Goal: Task Accomplishment & Management: Manage account settings

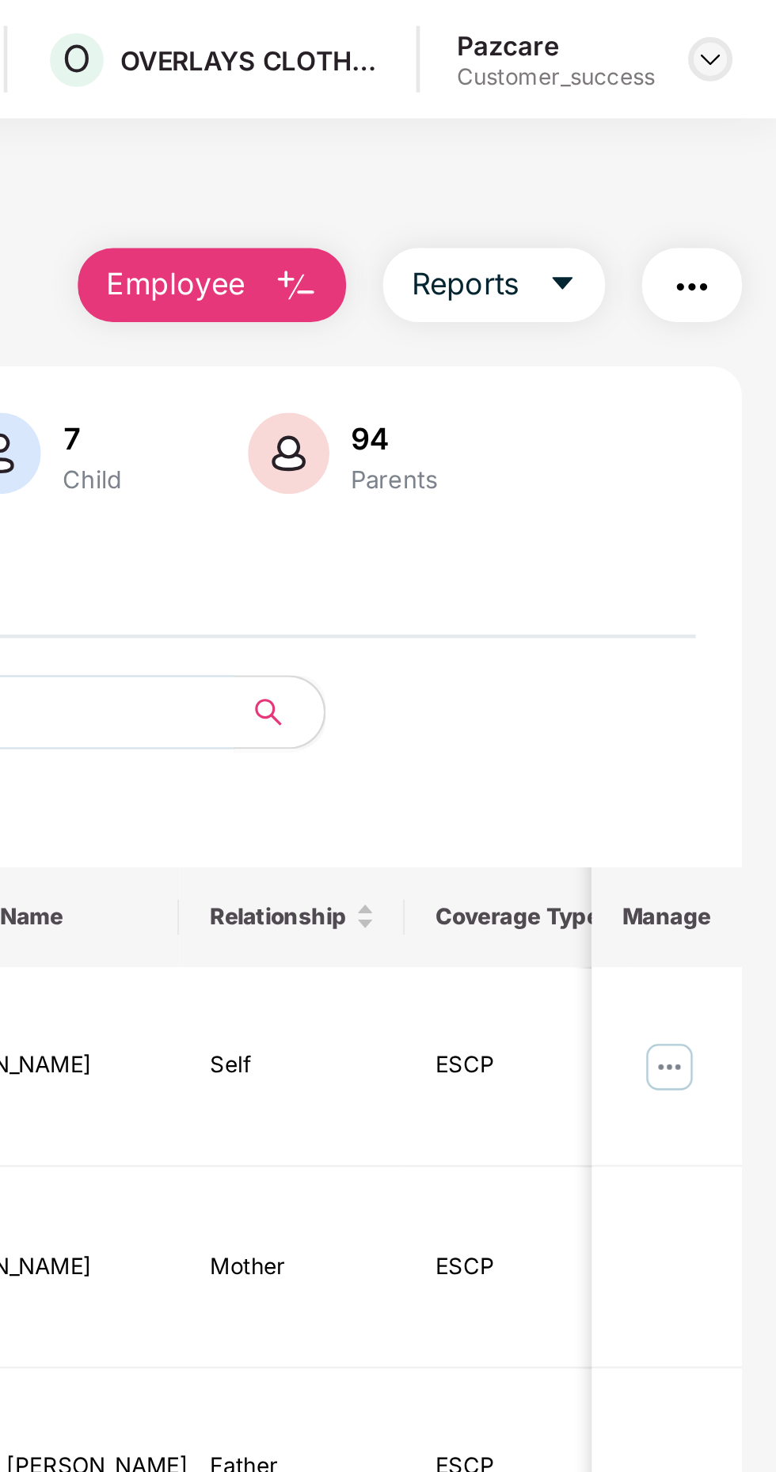
click at [744, 17] on div at bounding box center [747, 25] width 19 height 19
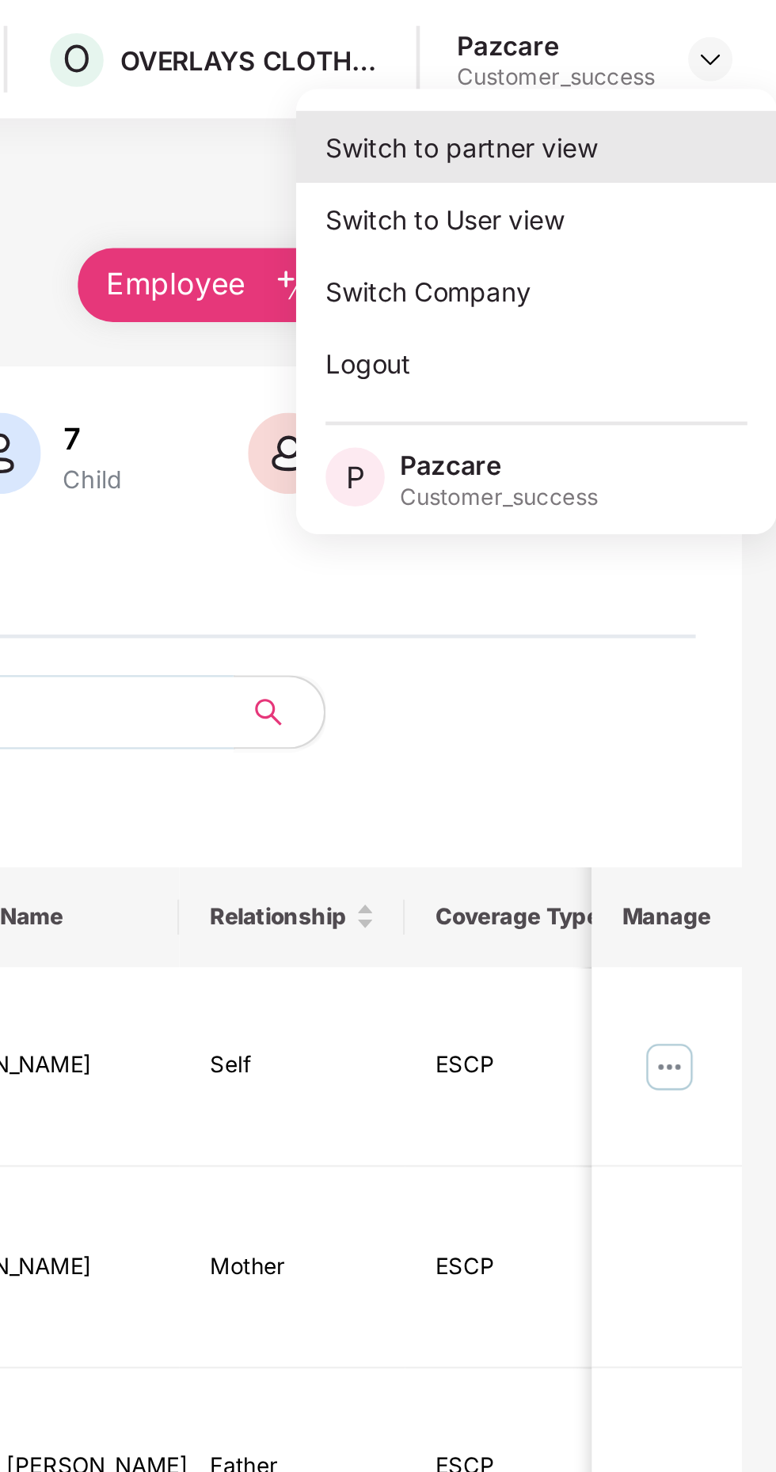
click at [687, 68] on div "Switch to partner view" at bounding box center [673, 62] width 206 height 31
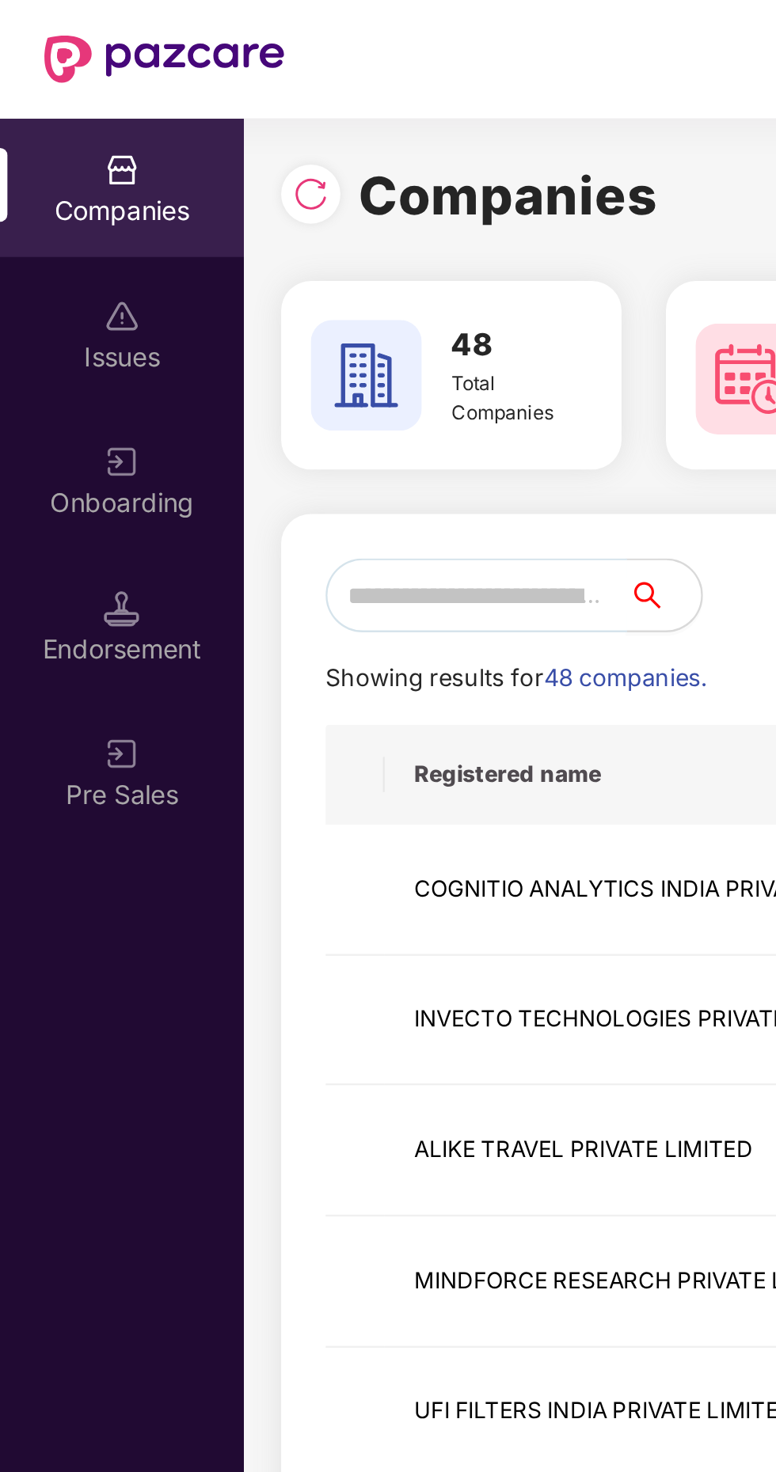
click at [212, 257] on input "text" at bounding box center [203, 255] width 129 height 32
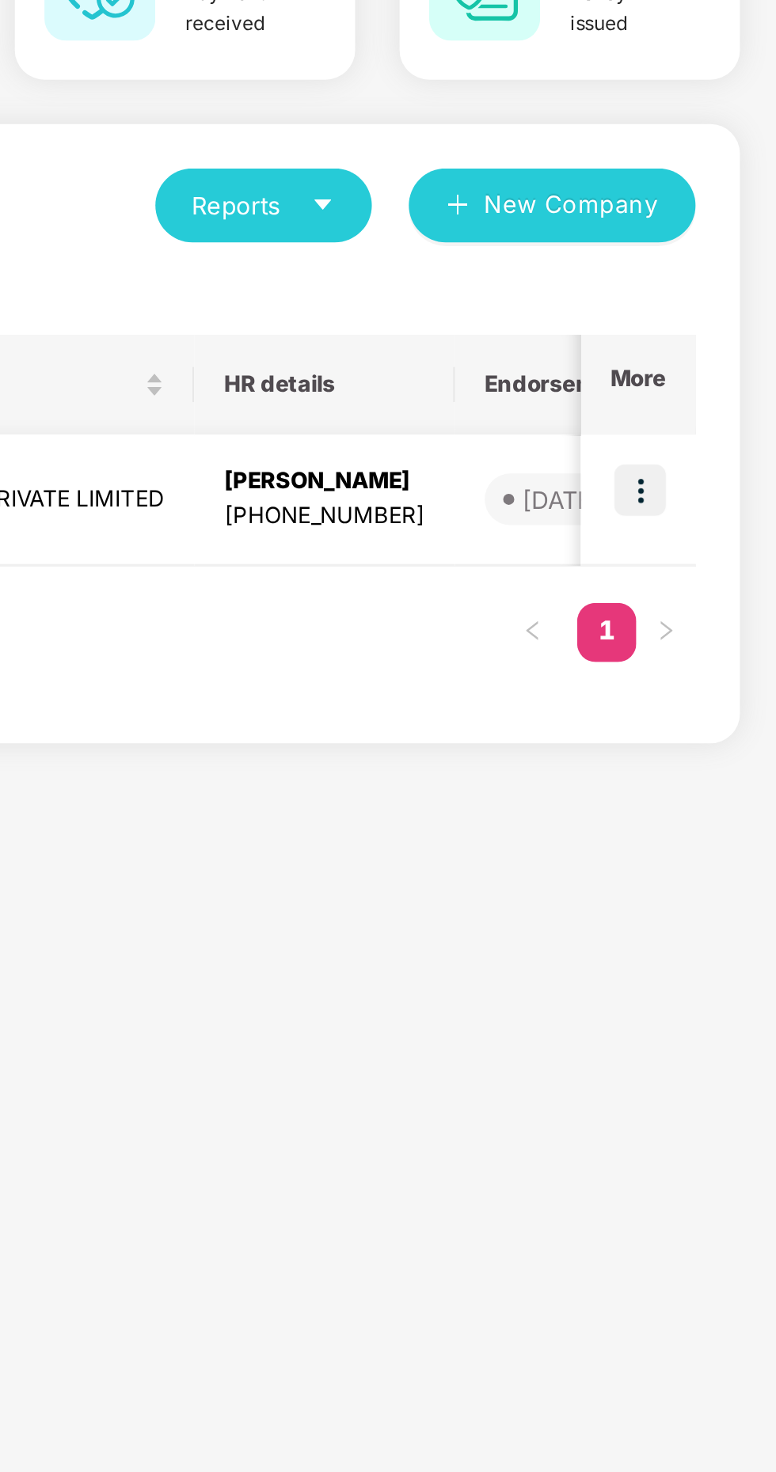
type input "***"
click at [722, 373] on img at bounding box center [717, 377] width 22 height 22
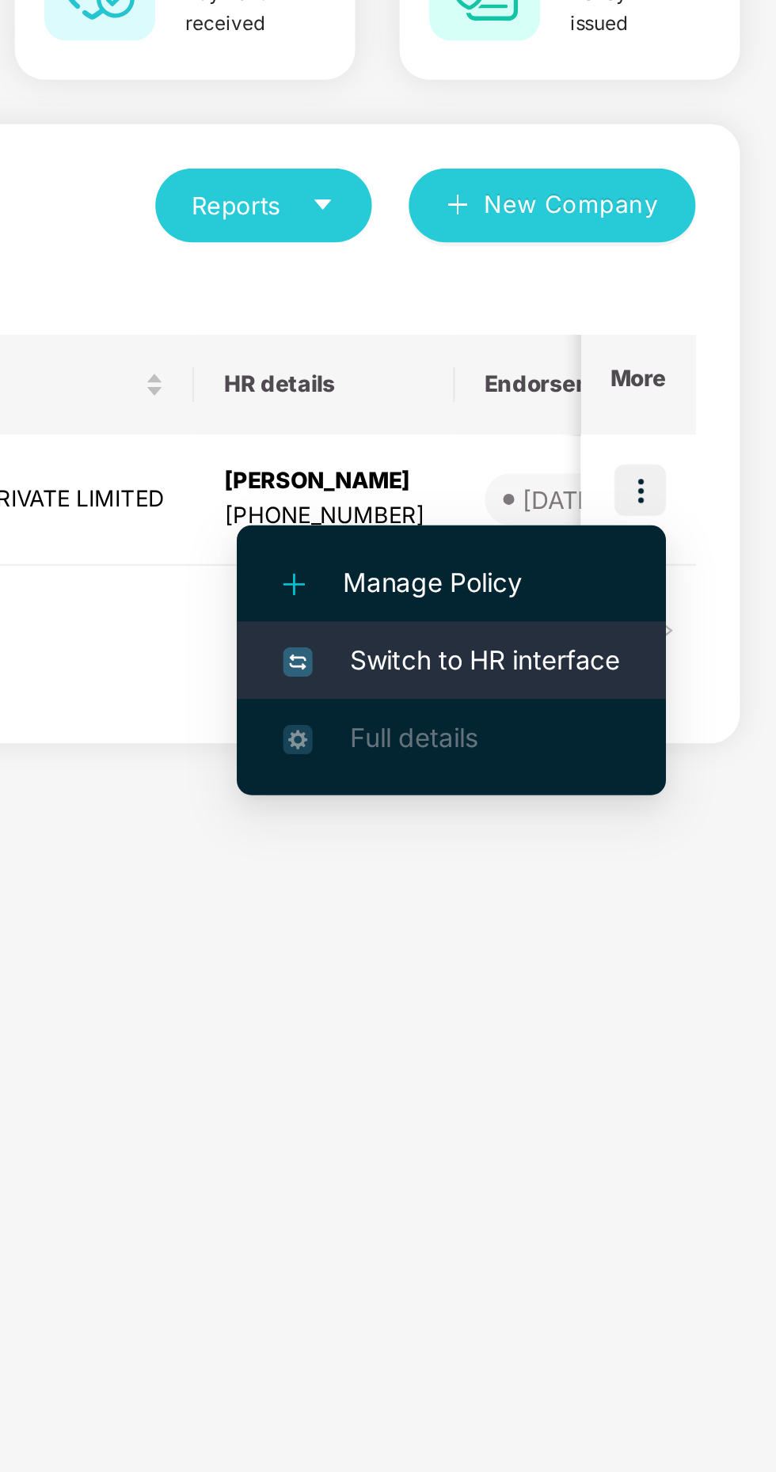
click at [659, 450] on span "Switch to HR interface" at bounding box center [636, 449] width 144 height 17
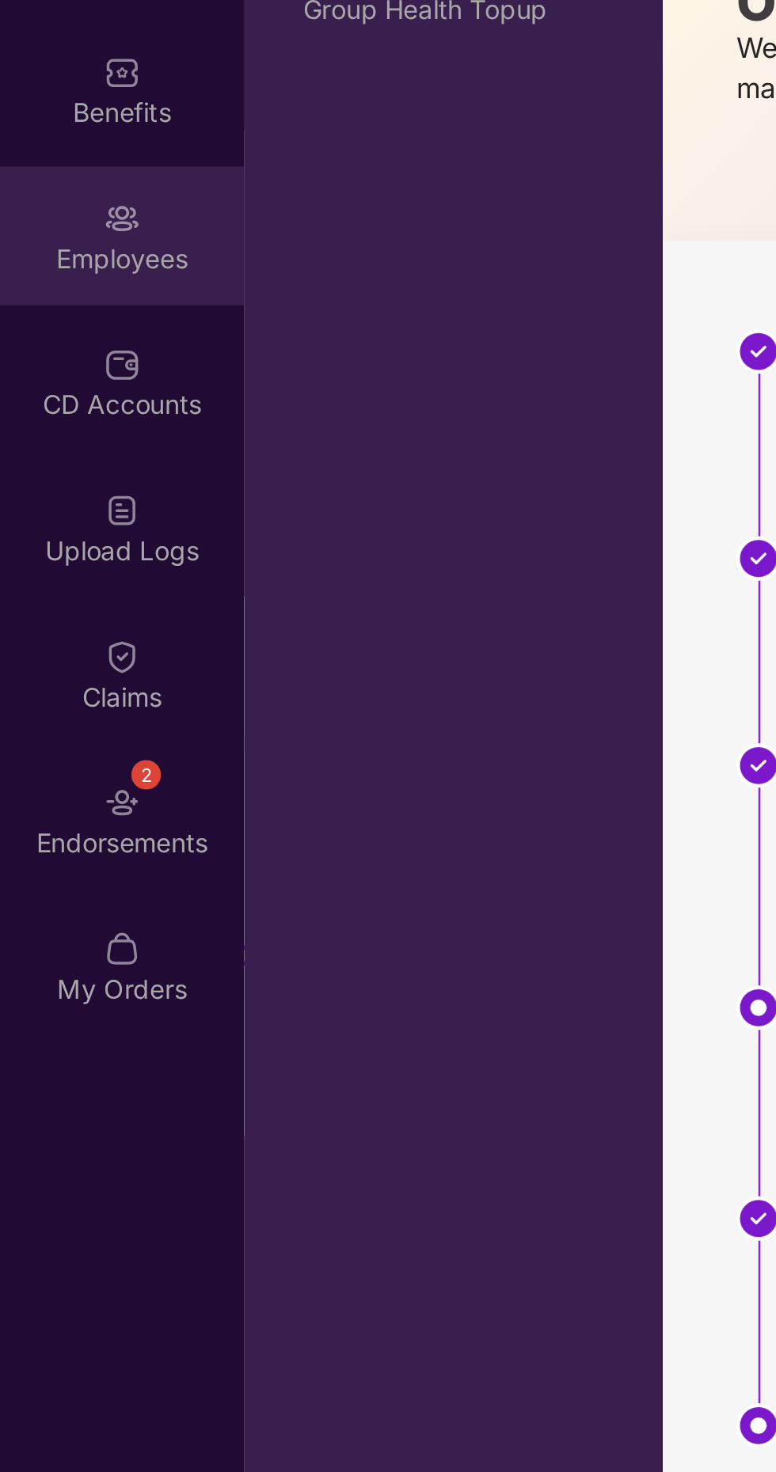
click at [53, 275] on div "Employees" at bounding box center [52, 278] width 104 height 16
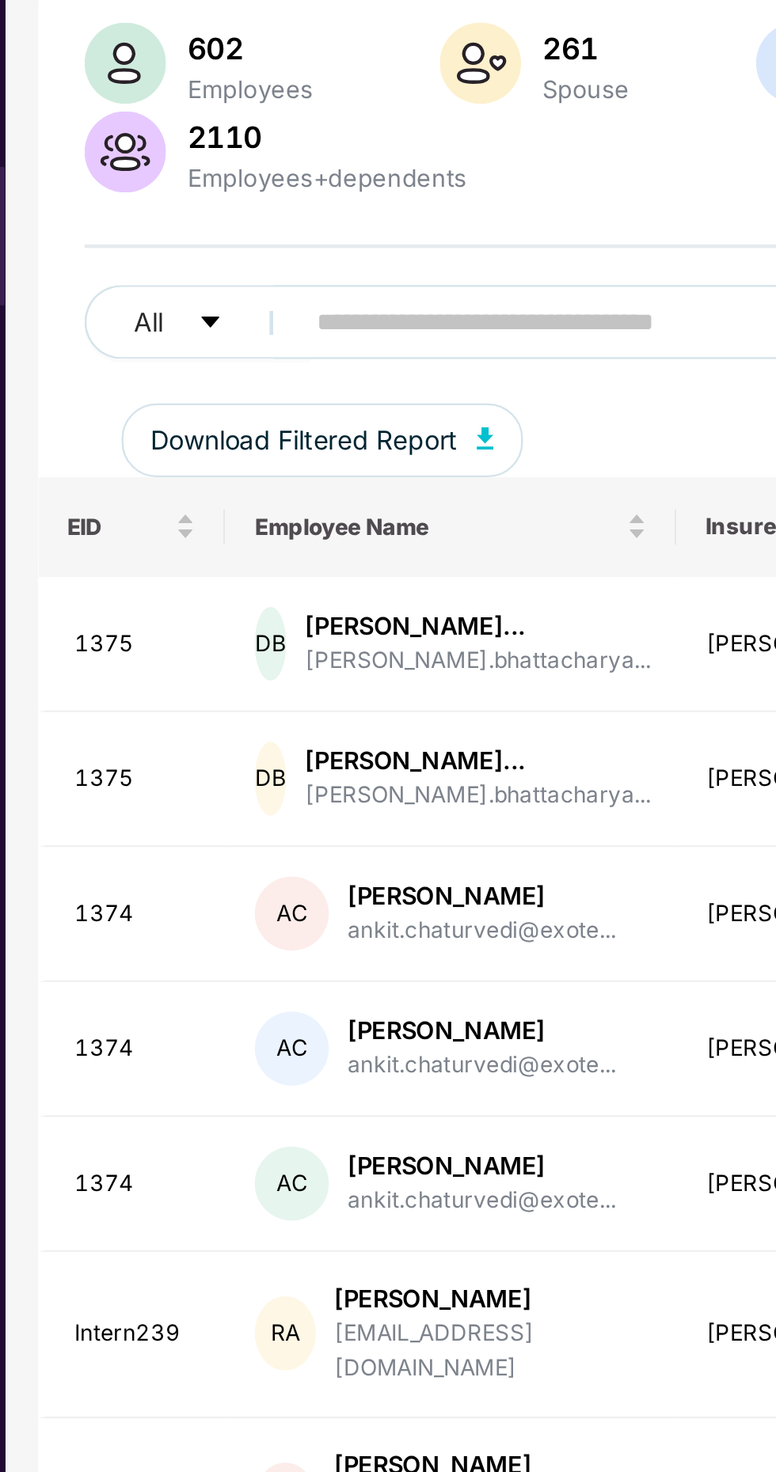
click at [290, 293] on input "text" at bounding box center [380, 305] width 284 height 24
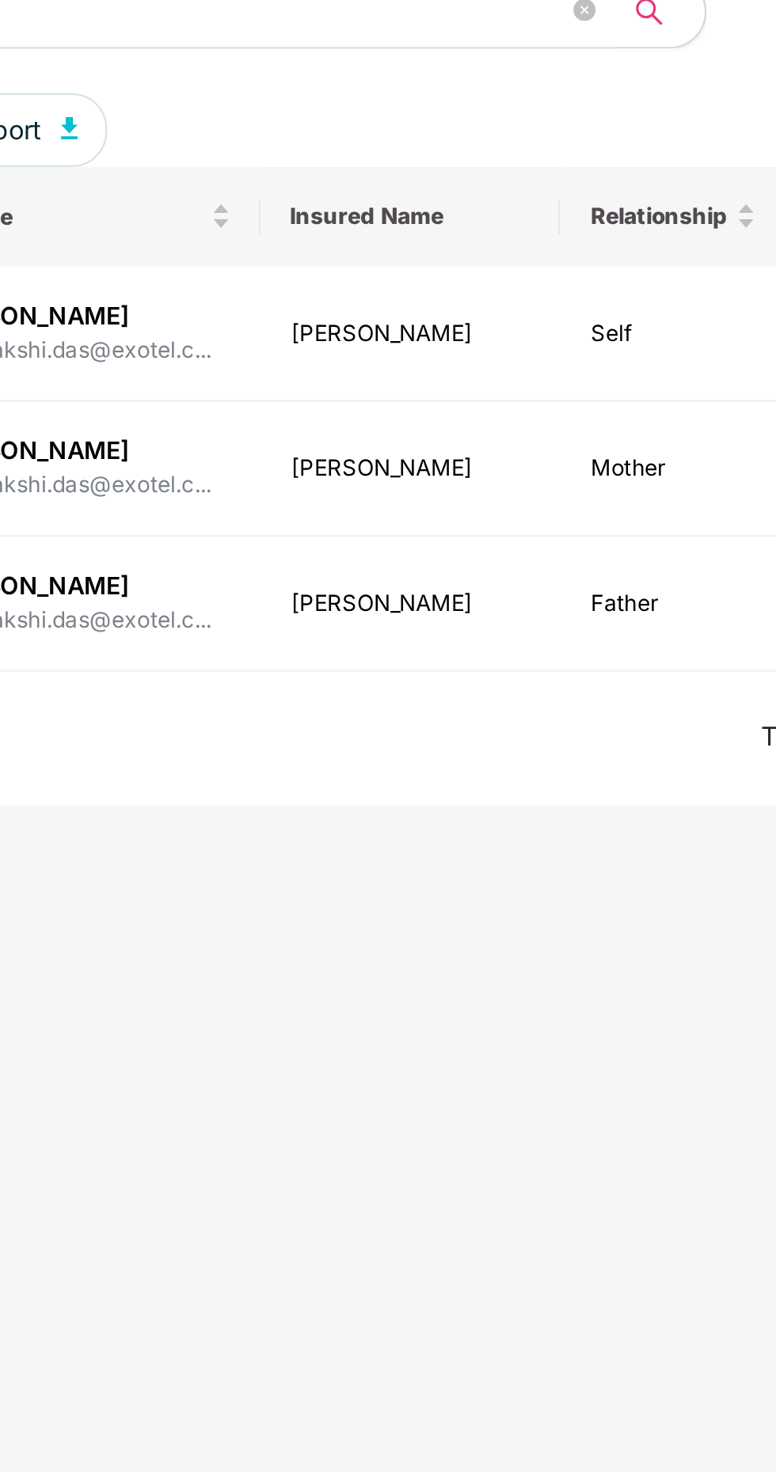
type input "****"
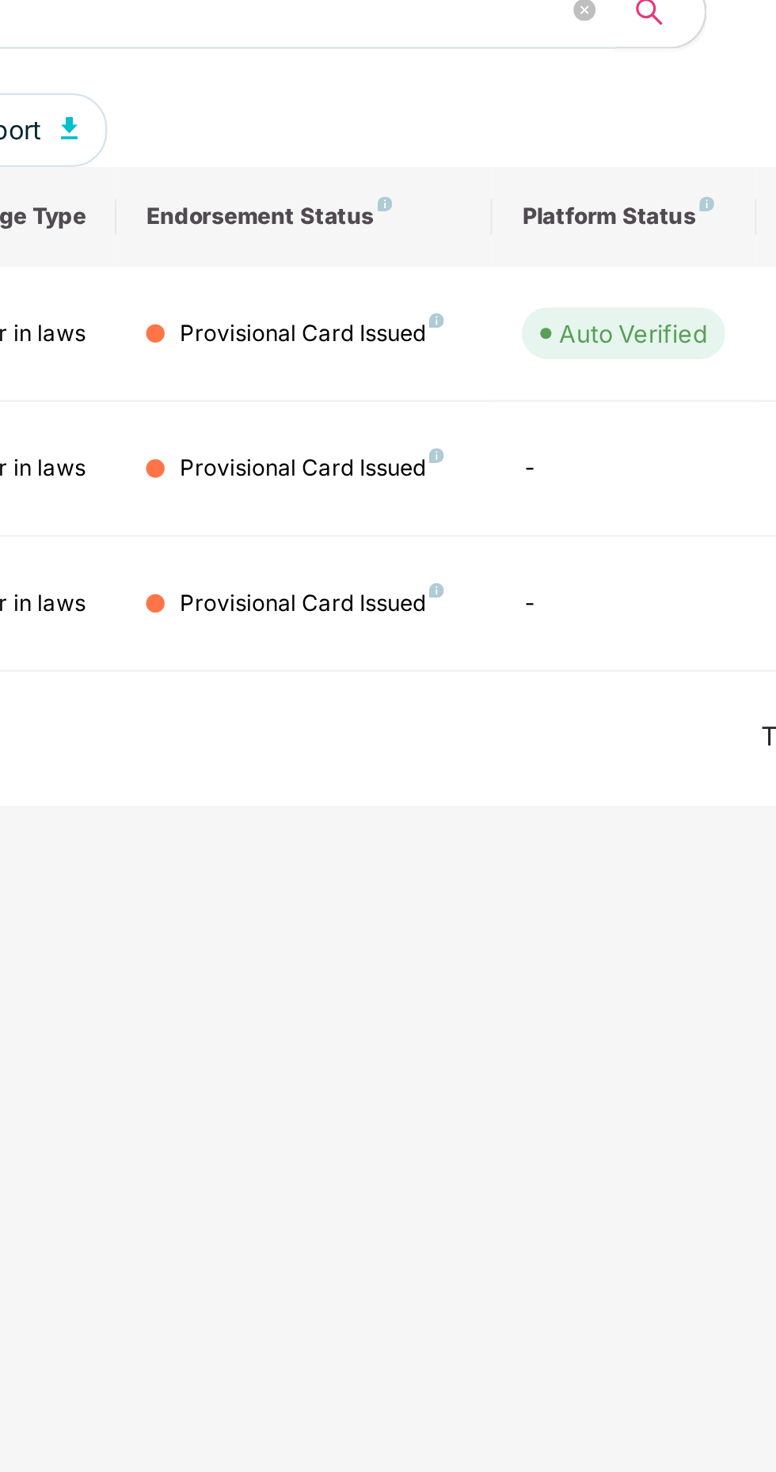
scroll to position [0, 386]
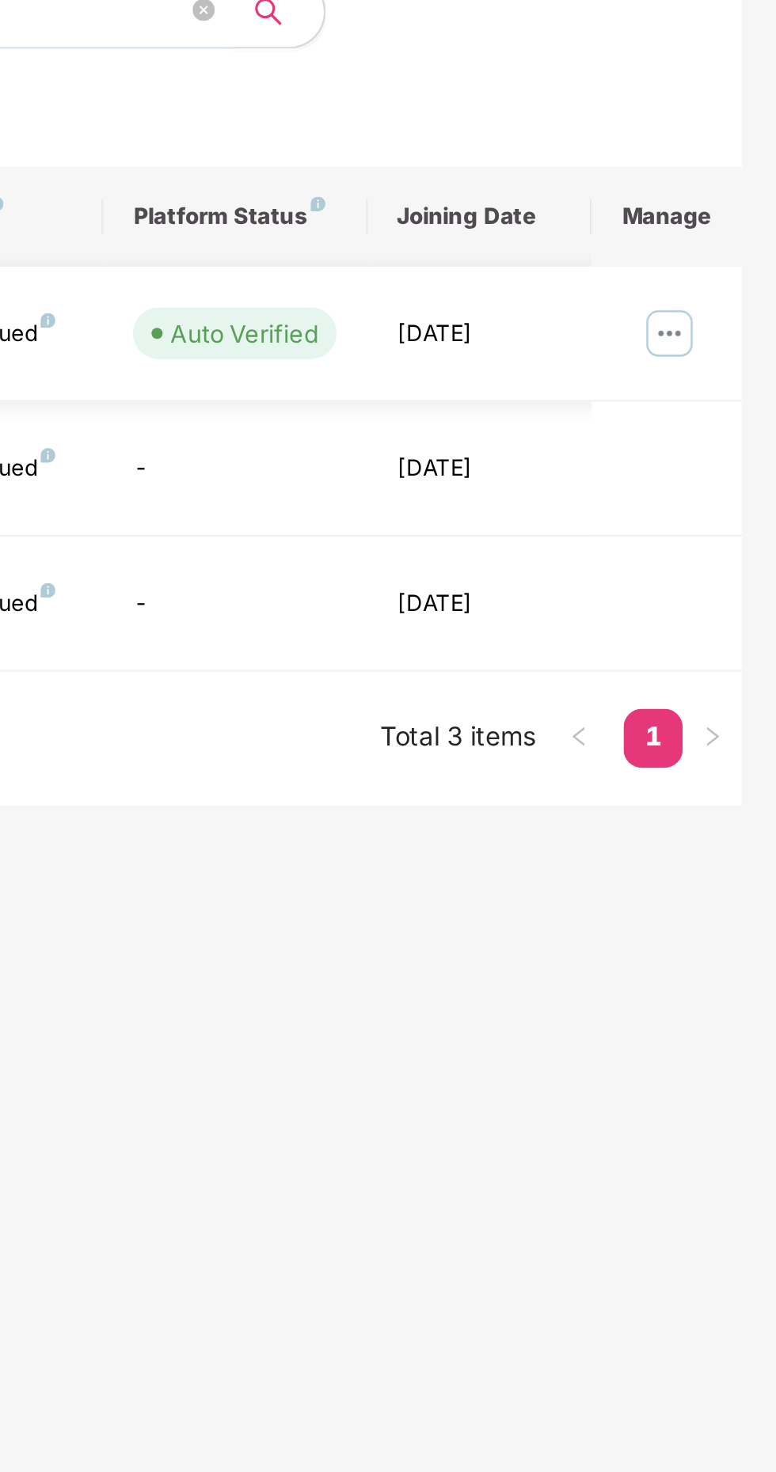
click at [724, 397] on img at bounding box center [729, 391] width 25 height 25
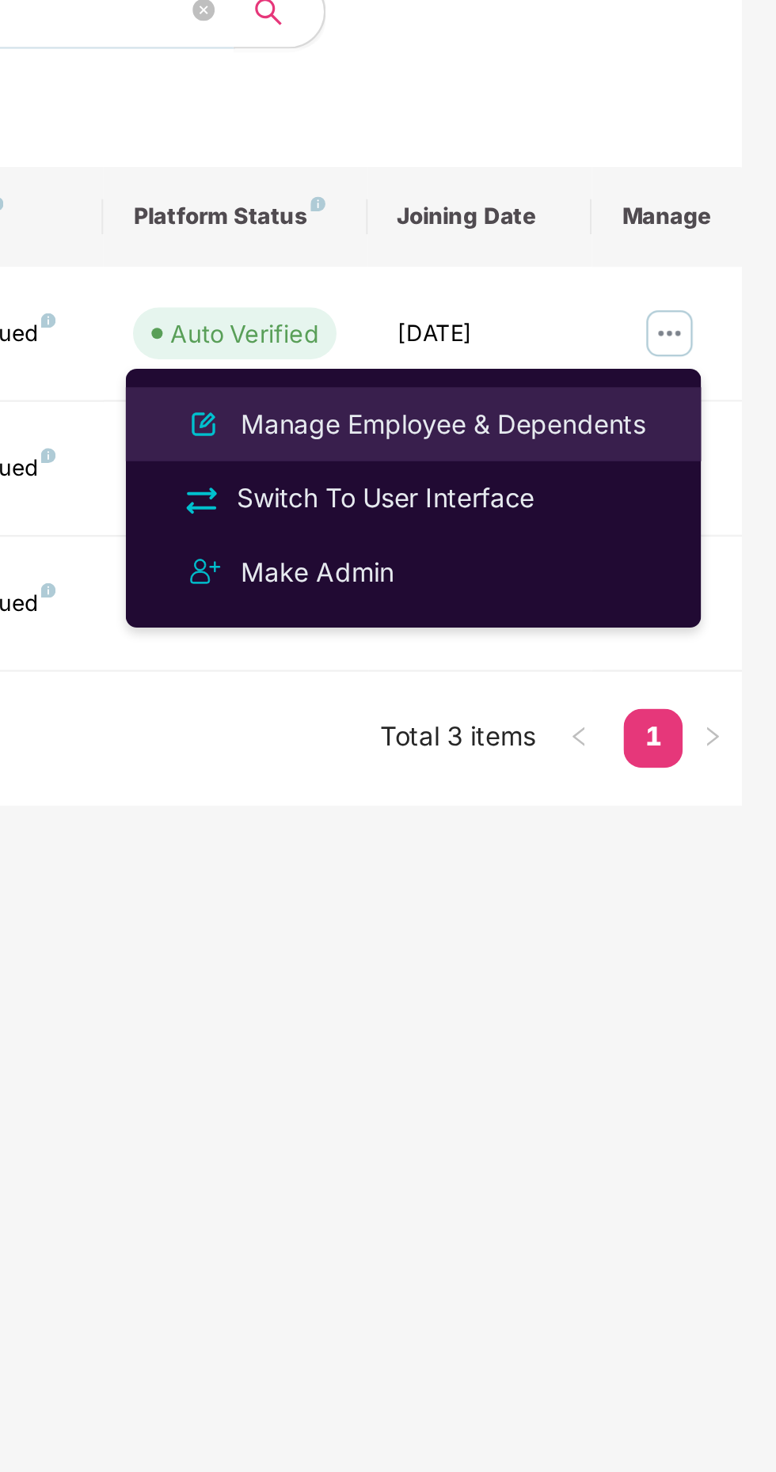
click at [635, 434] on div "Manage Employee & Dependents" at bounding box center [633, 430] width 180 height 17
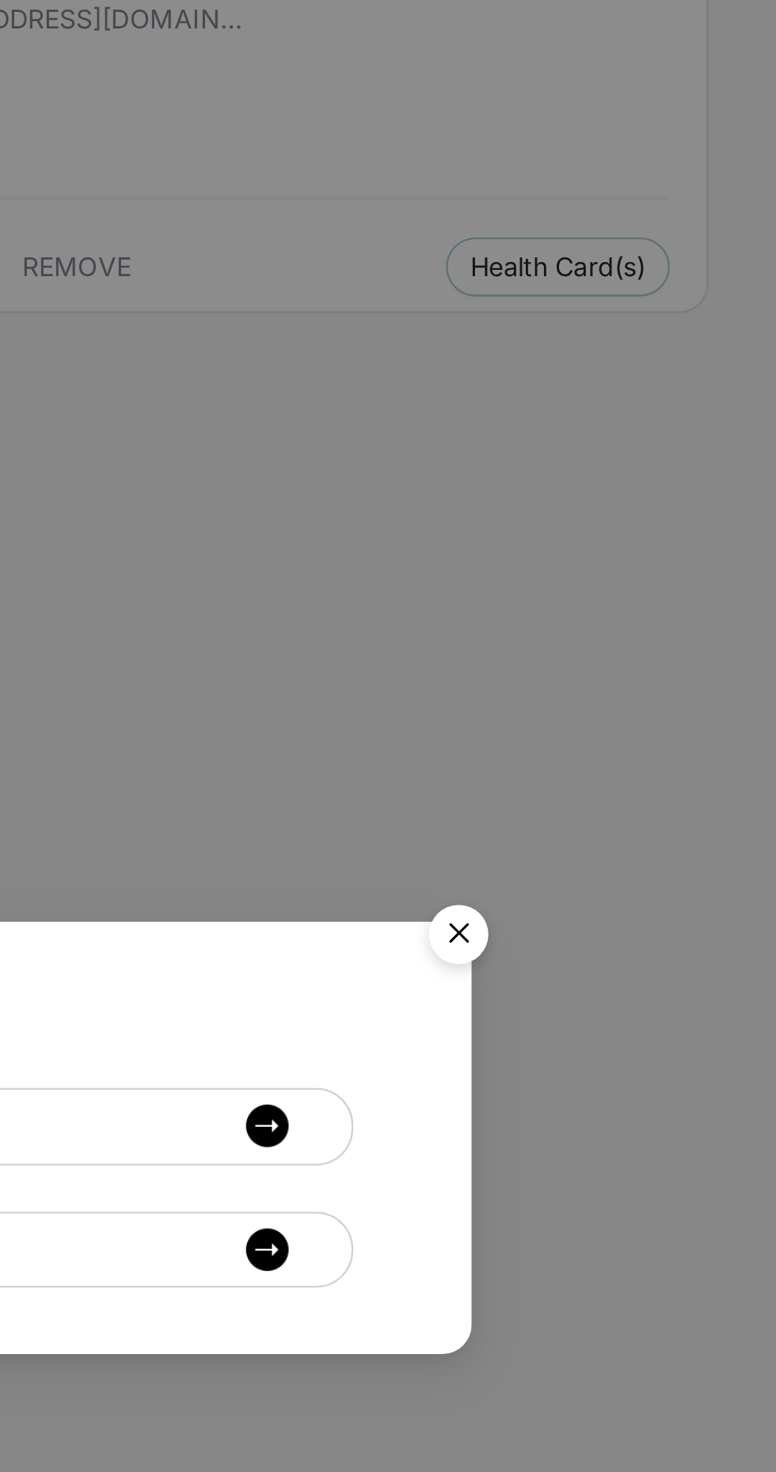
click at [633, 655] on img "Close" at bounding box center [639, 651] width 44 height 44
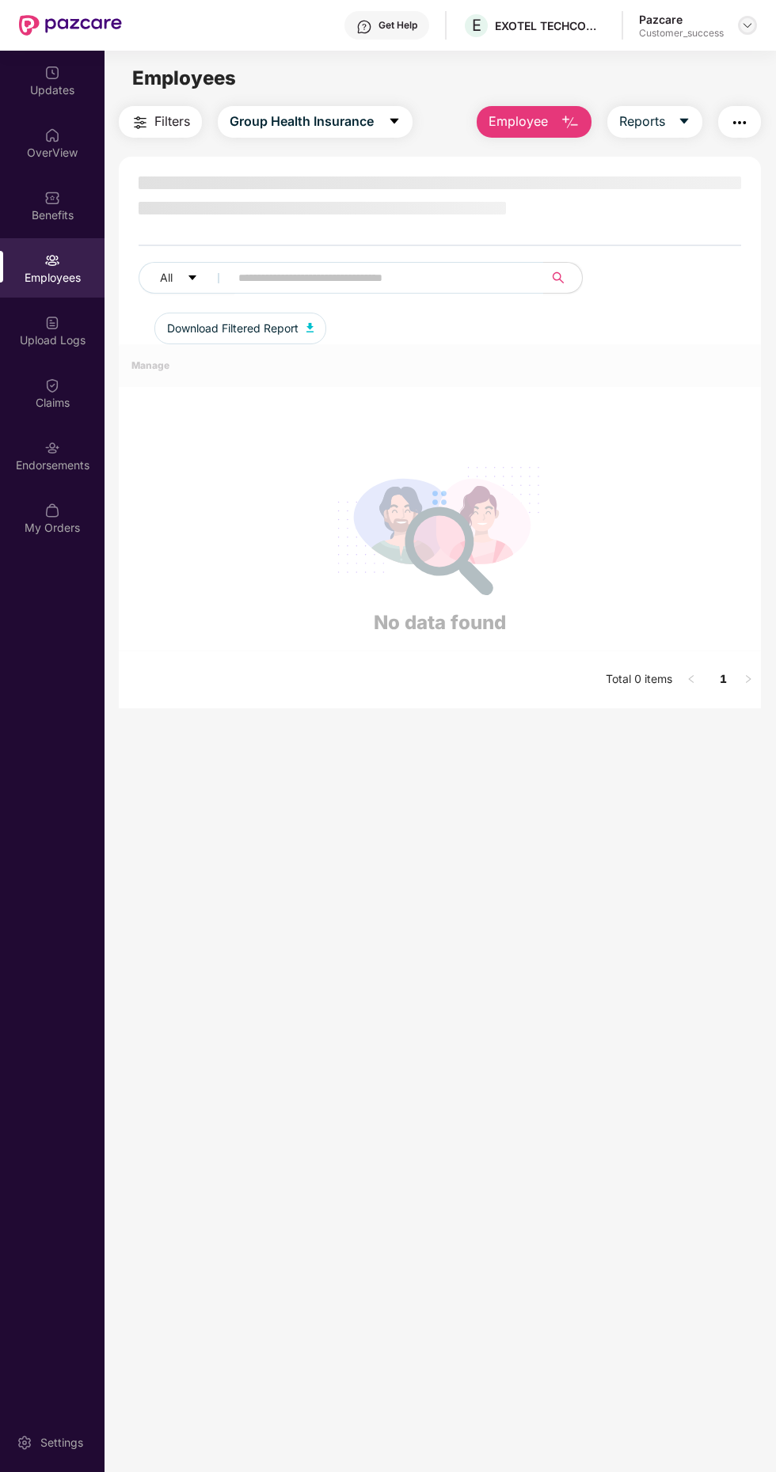
click at [752, 17] on div at bounding box center [747, 25] width 19 height 19
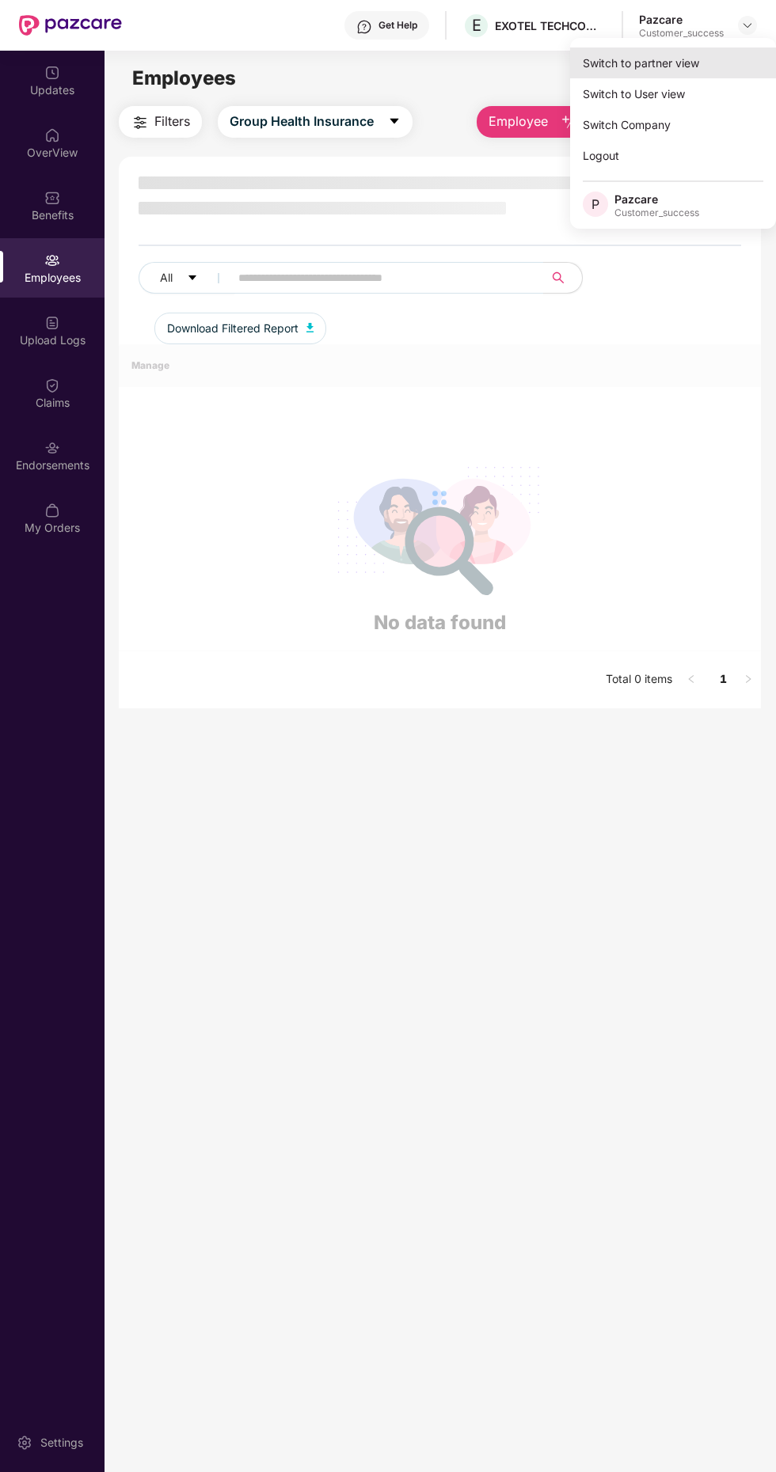
click at [695, 76] on div "Switch to partner view" at bounding box center [673, 62] width 206 height 31
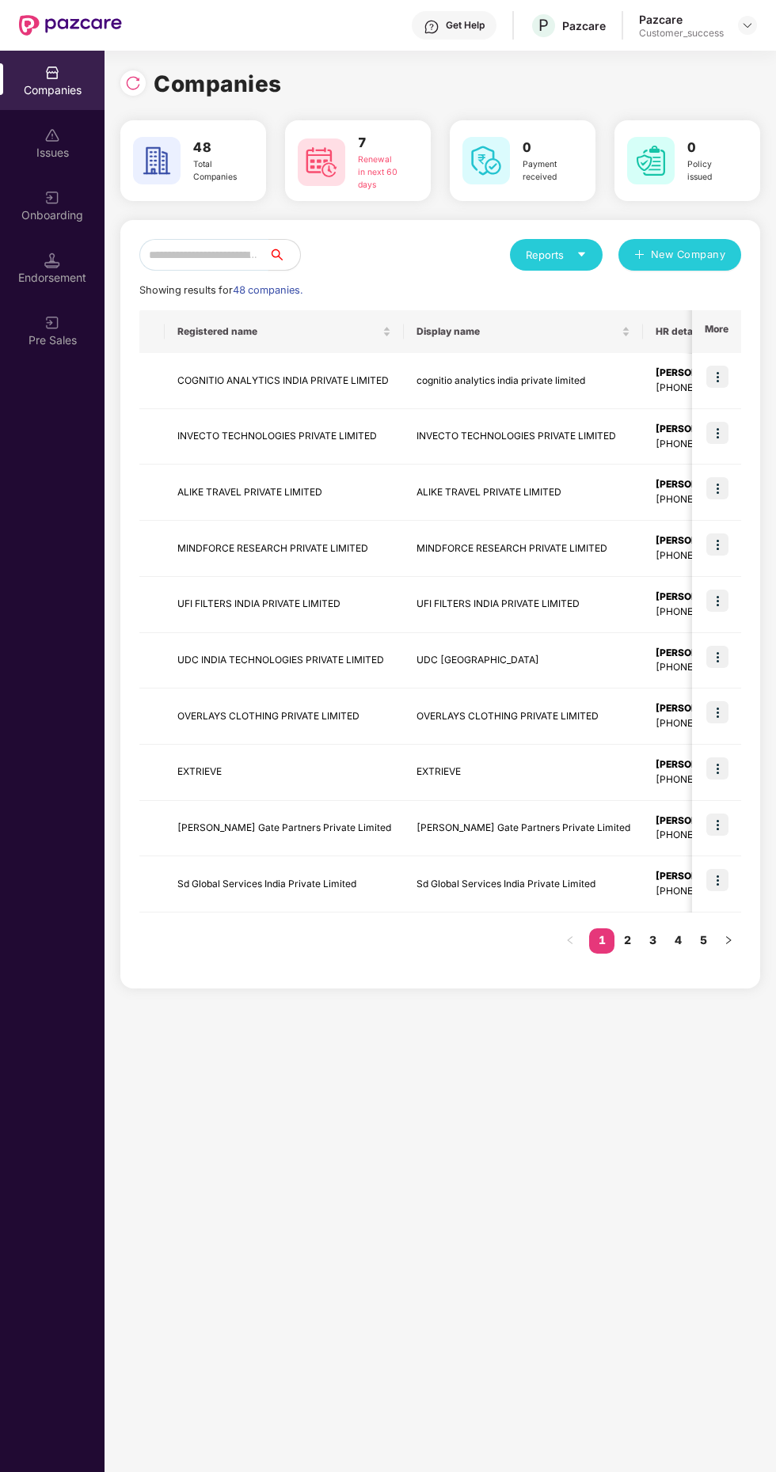
click at [251, 254] on input "text" at bounding box center [203, 255] width 129 height 32
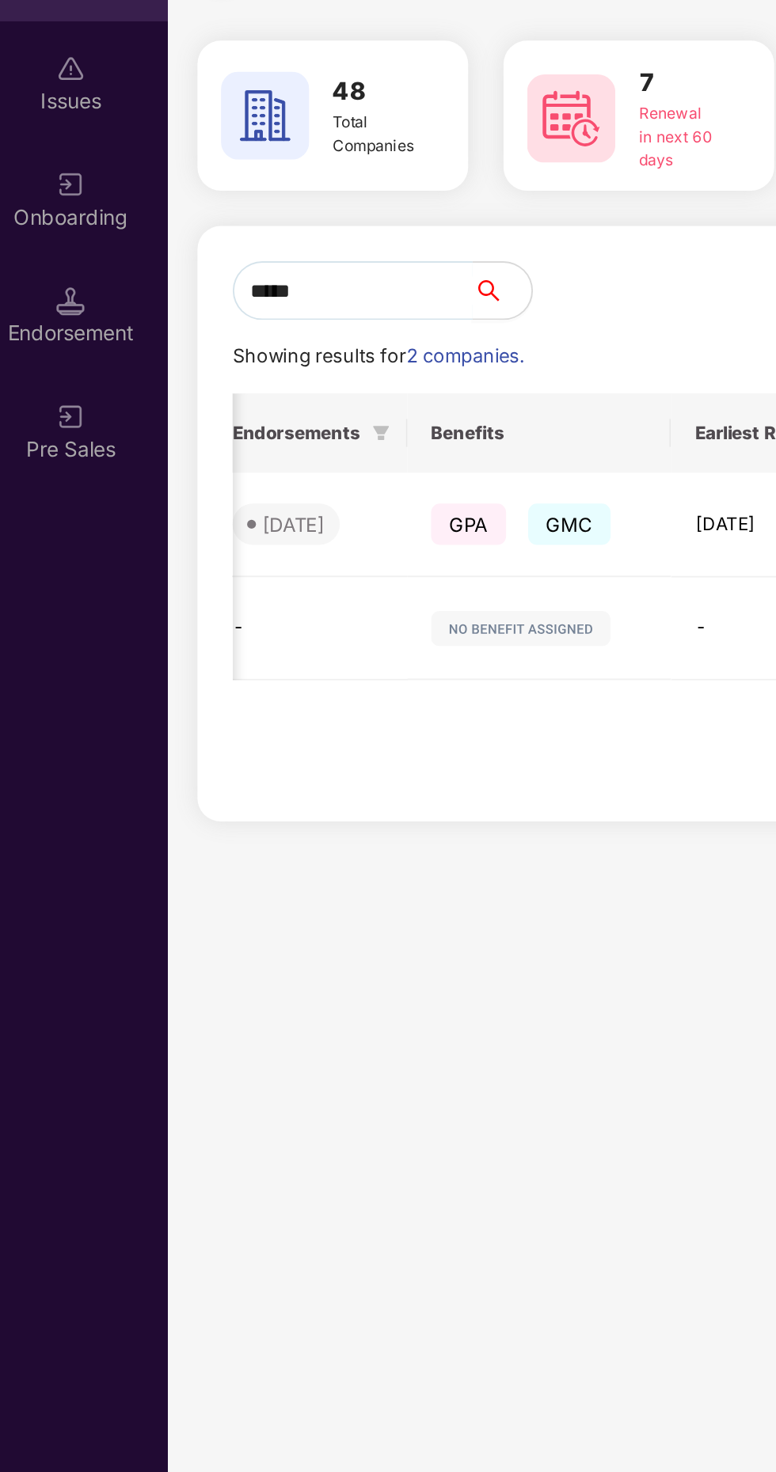
scroll to position [0, 598]
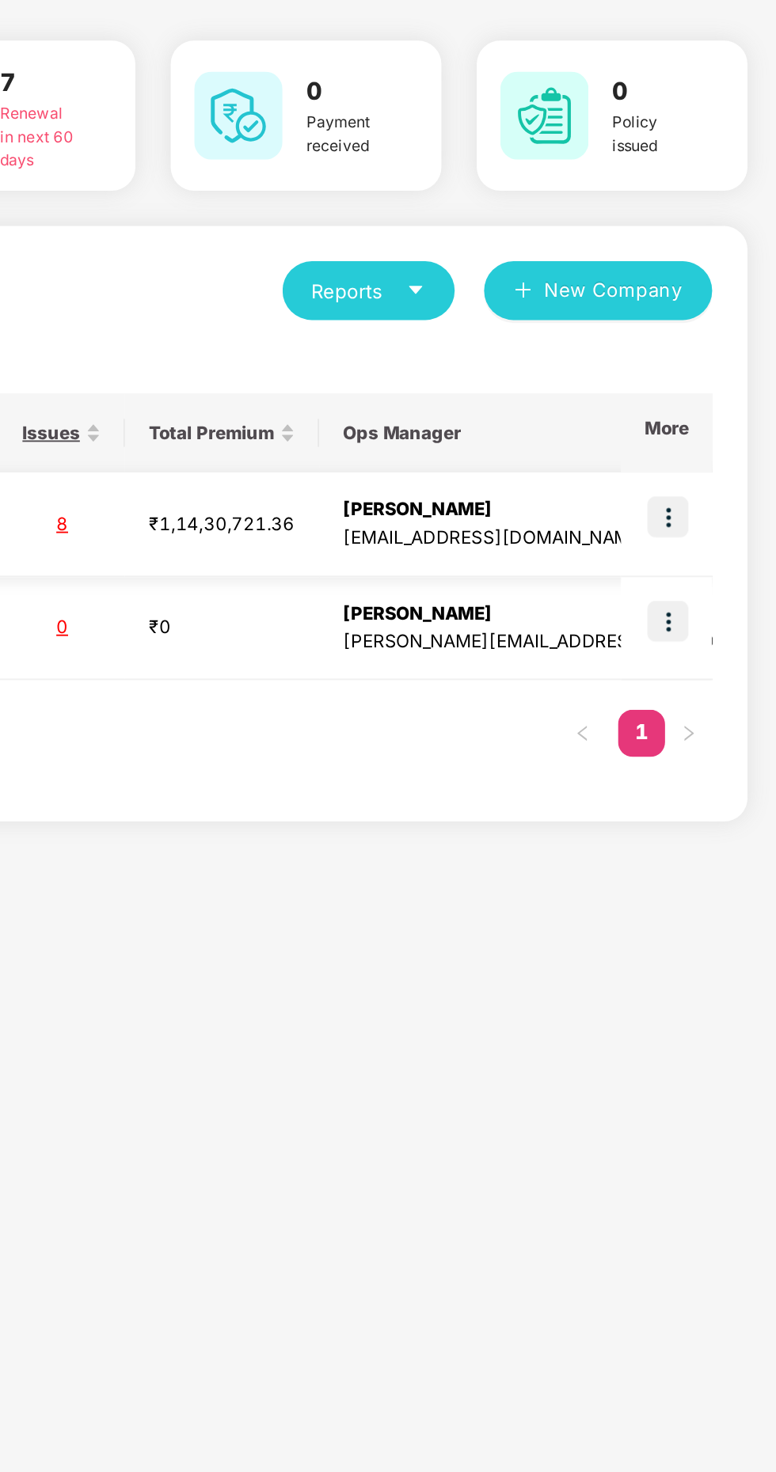
type input "*****"
click at [725, 378] on img at bounding box center [717, 377] width 22 height 22
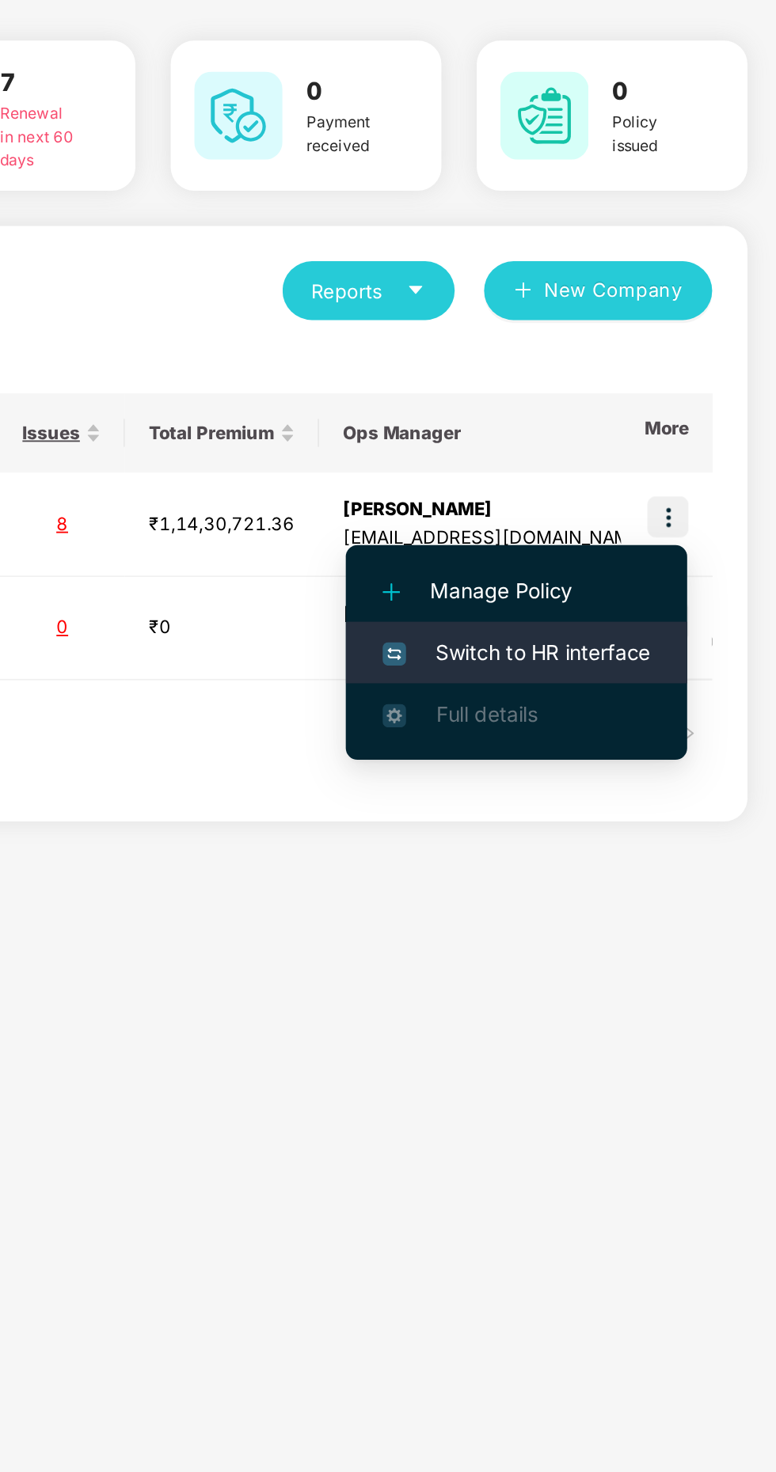
click at [654, 449] on span "Switch to HR interface" at bounding box center [636, 449] width 144 height 17
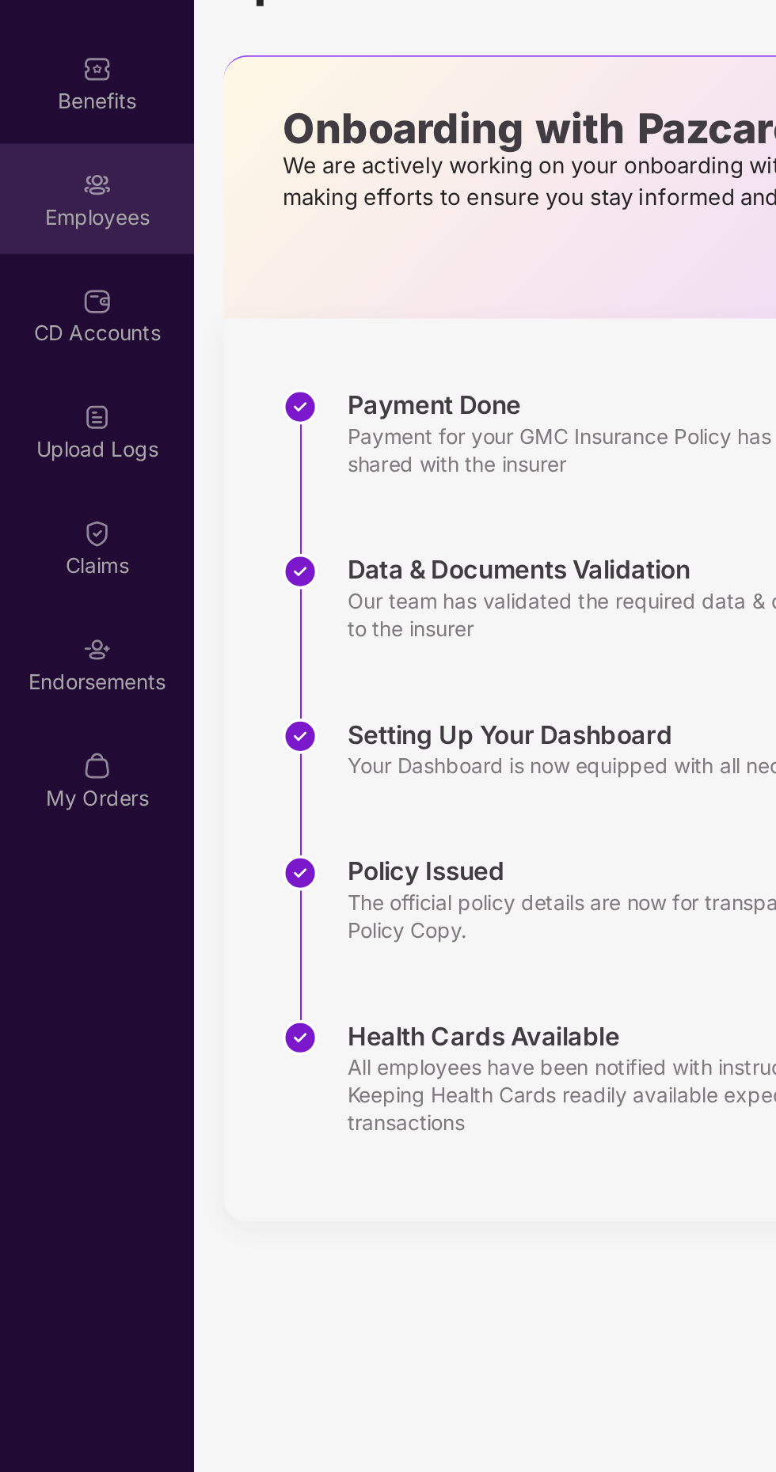
click at [57, 210] on div "Employees" at bounding box center [52, 215] width 104 height 16
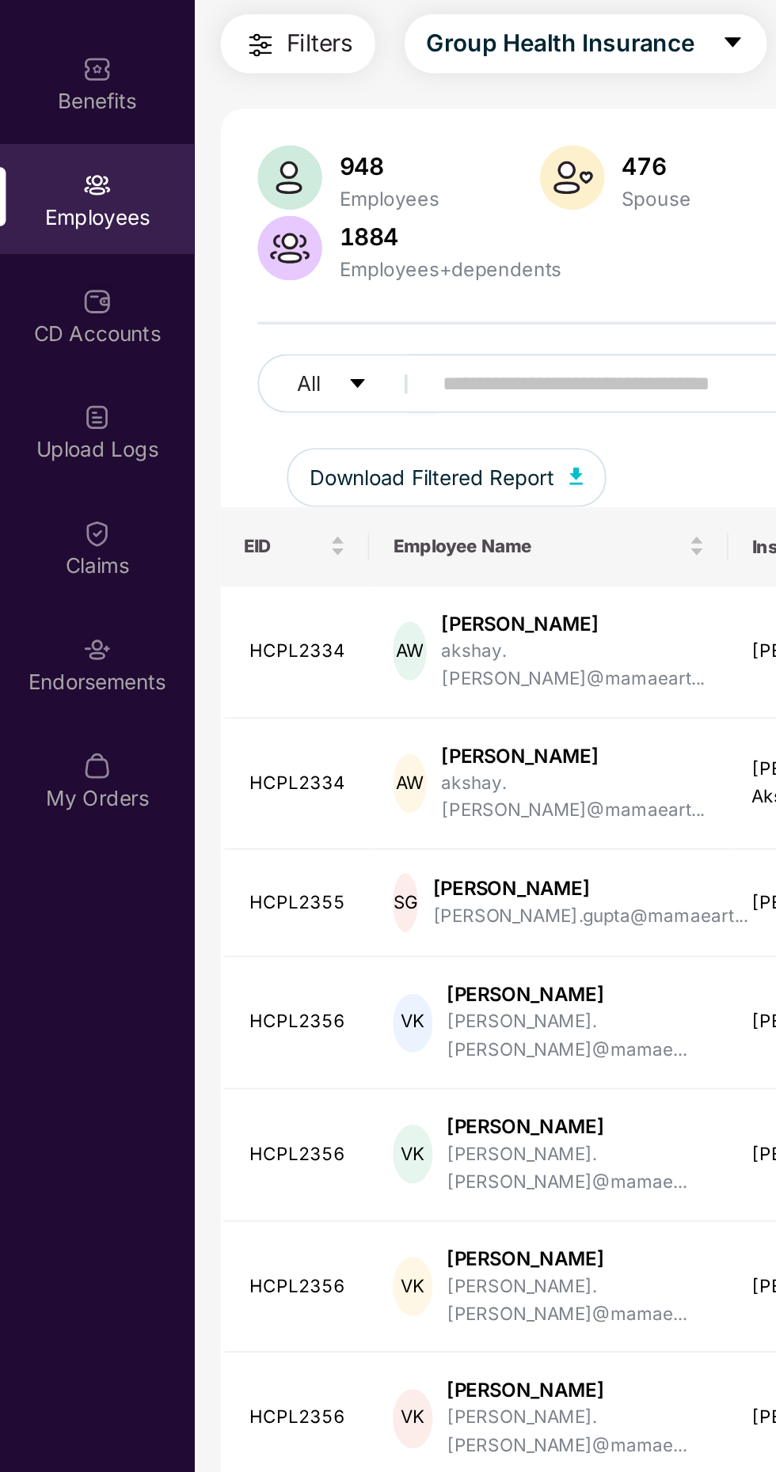
click at [290, 300] on input "text" at bounding box center [380, 305] width 284 height 24
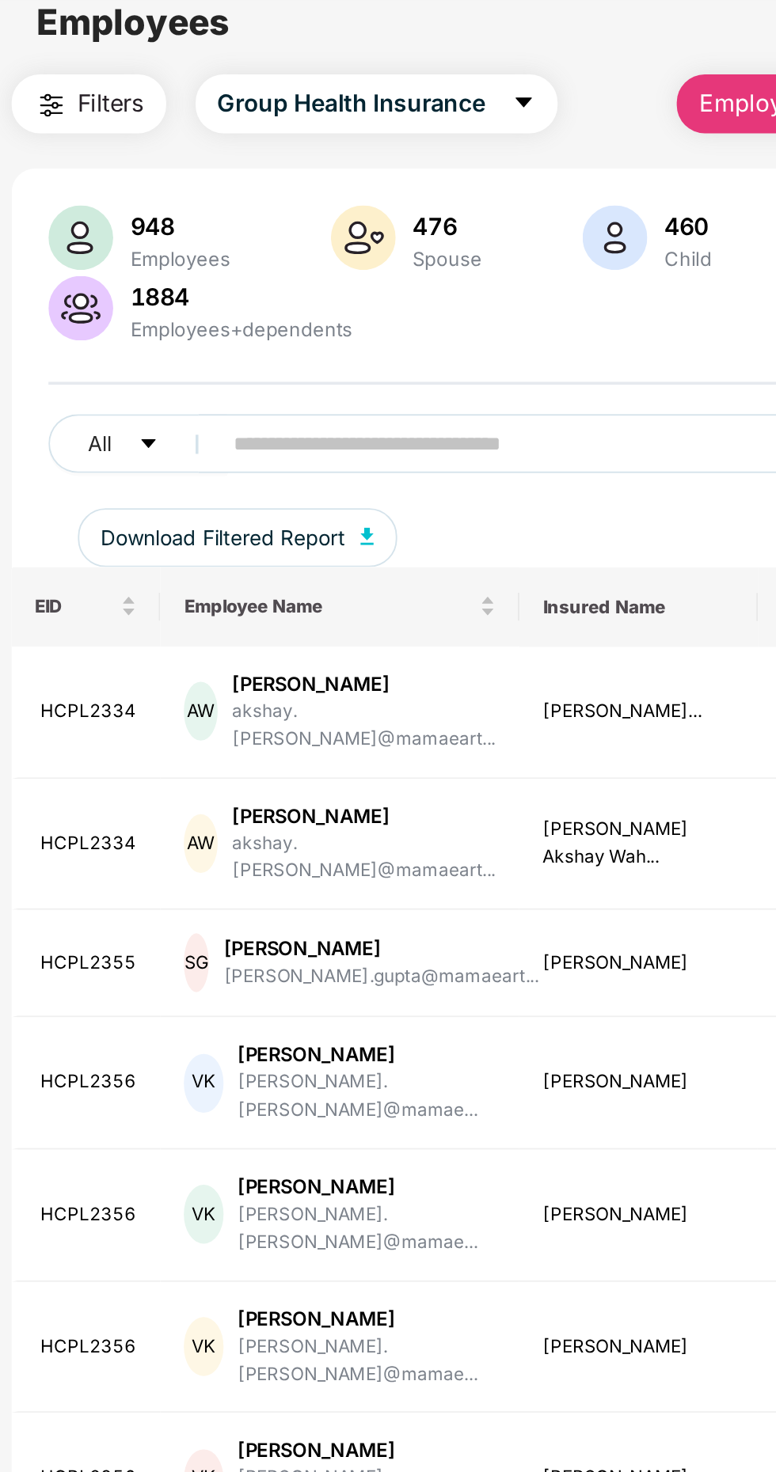
click at [322, 306] on input "text" at bounding box center [380, 305] width 284 height 24
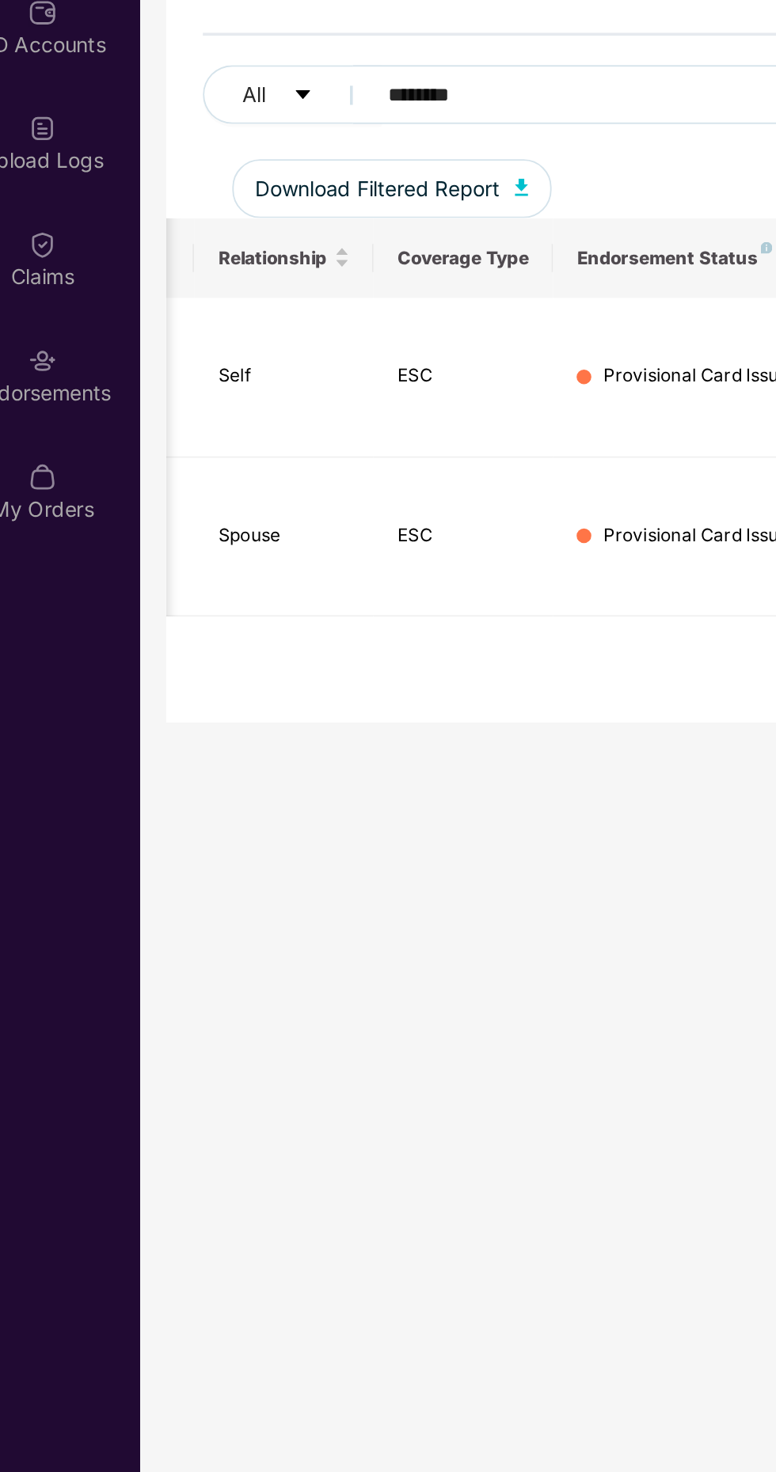
type input "********"
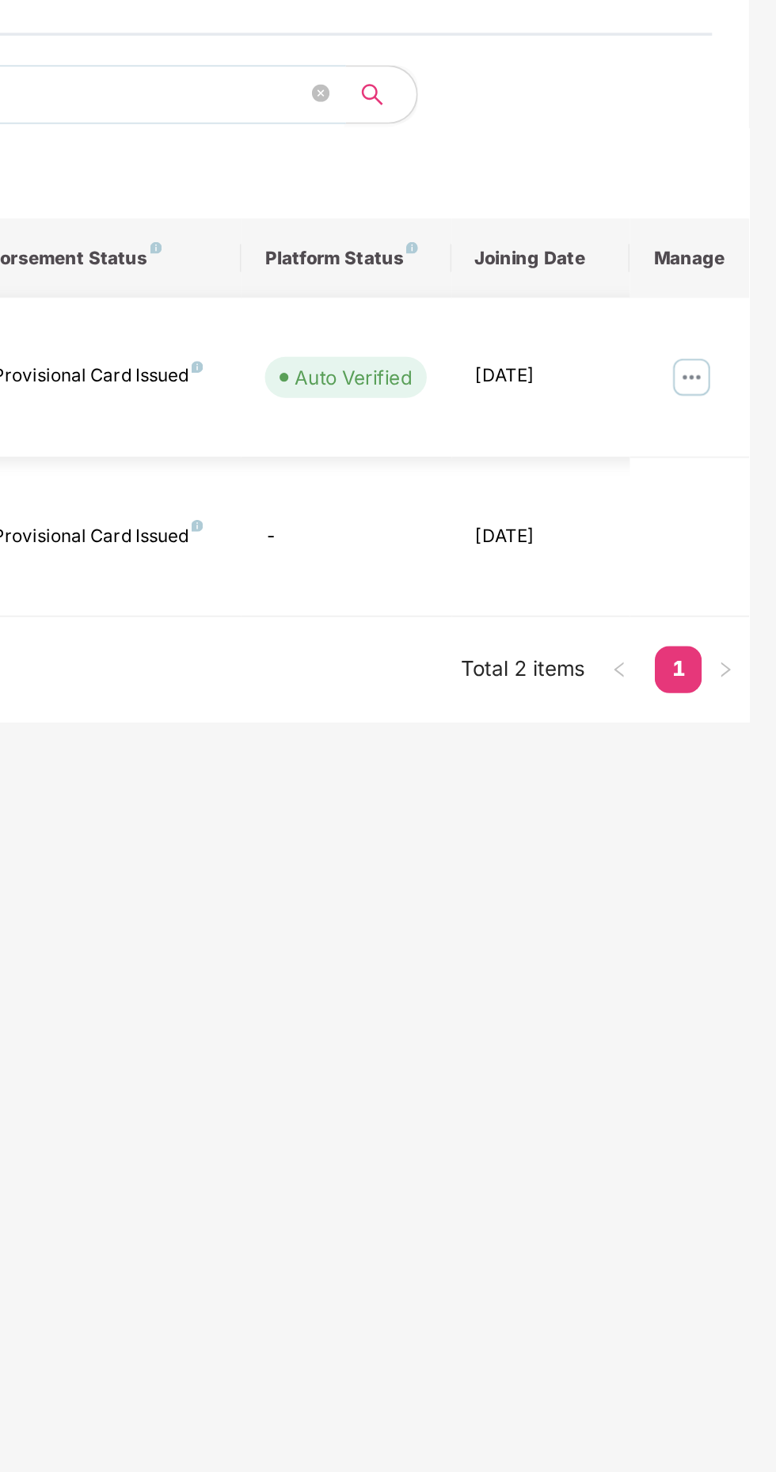
click at [717, 454] on img at bounding box center [729, 456] width 25 height 25
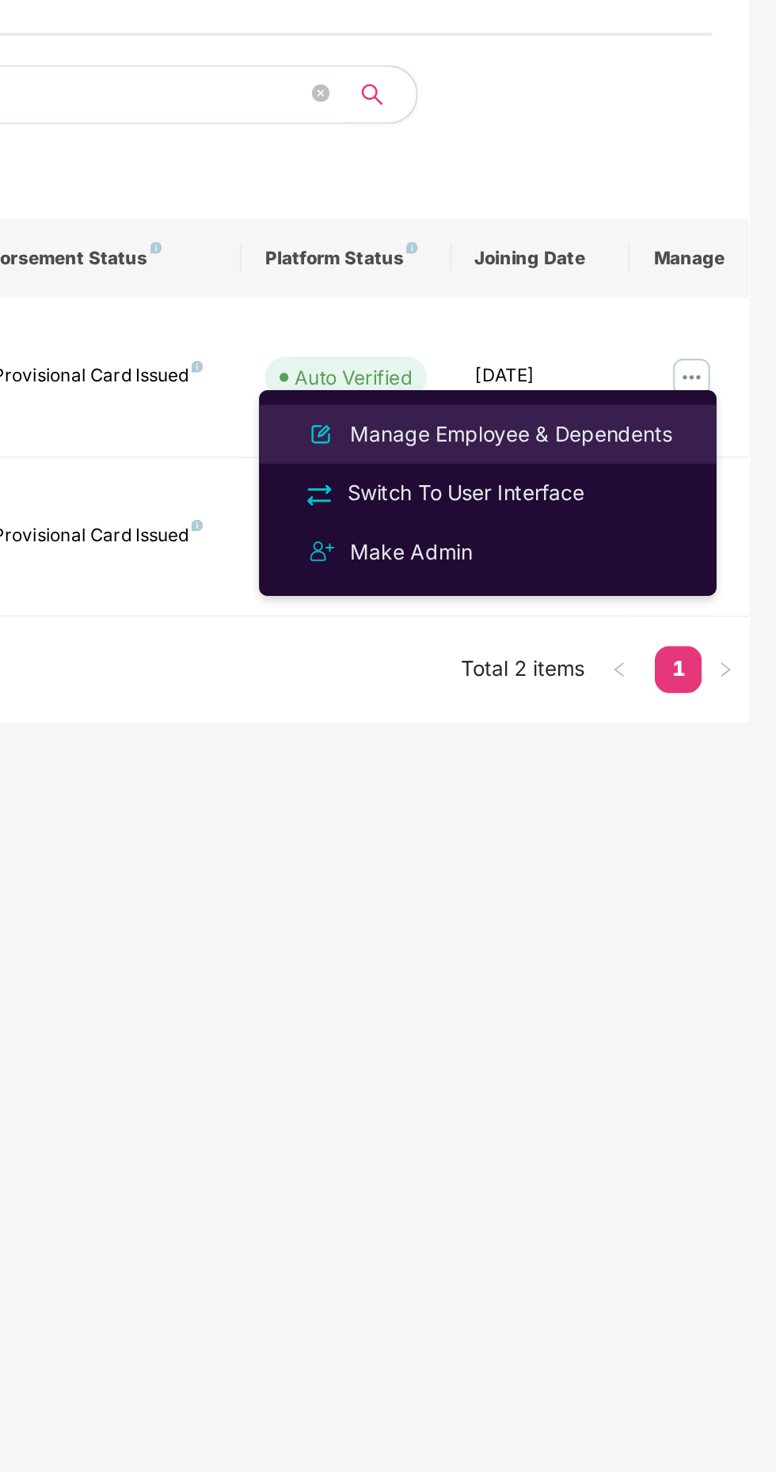
click at [650, 491] on div "Manage Employee & Dependents" at bounding box center [633, 487] width 180 height 17
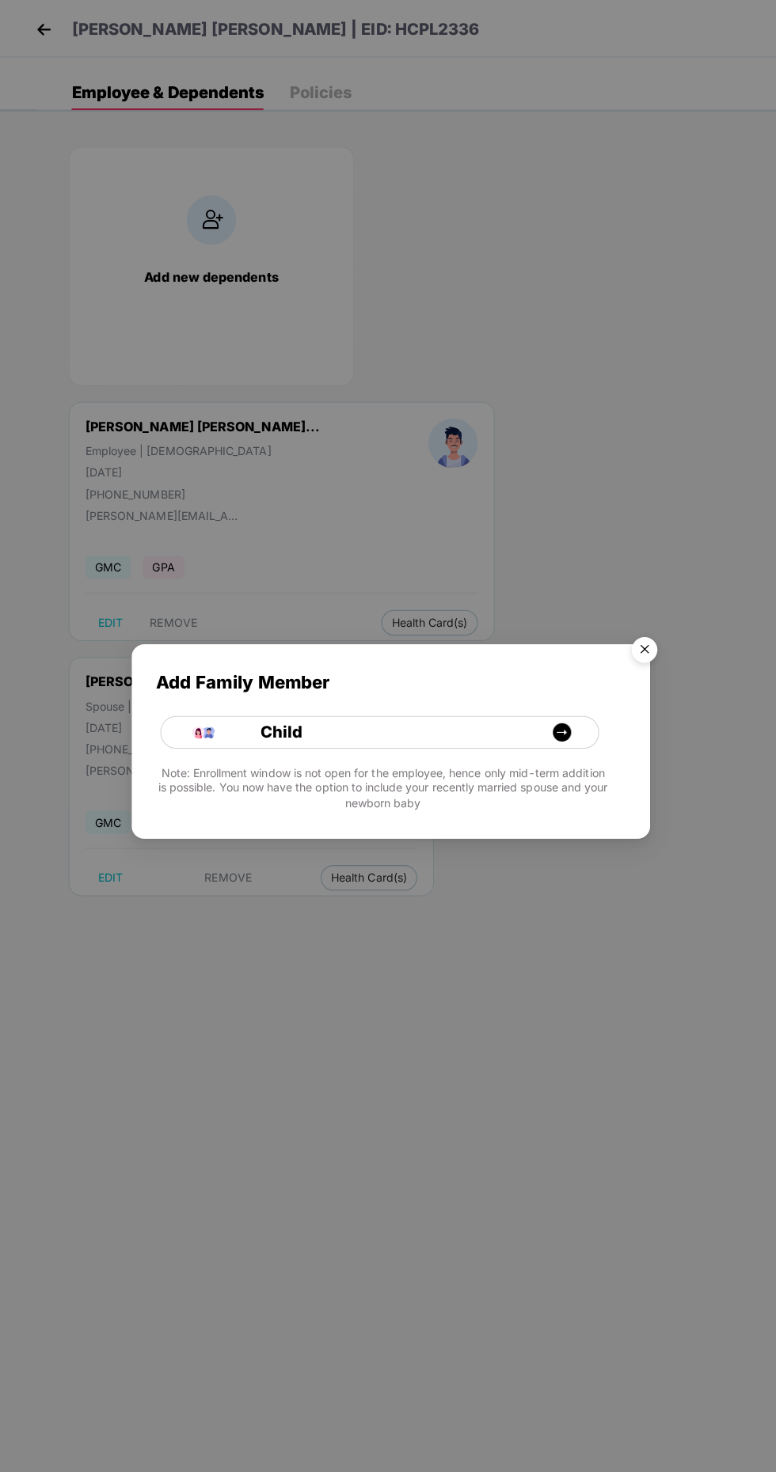
click at [655, 650] on img "Close" at bounding box center [639, 647] width 44 height 44
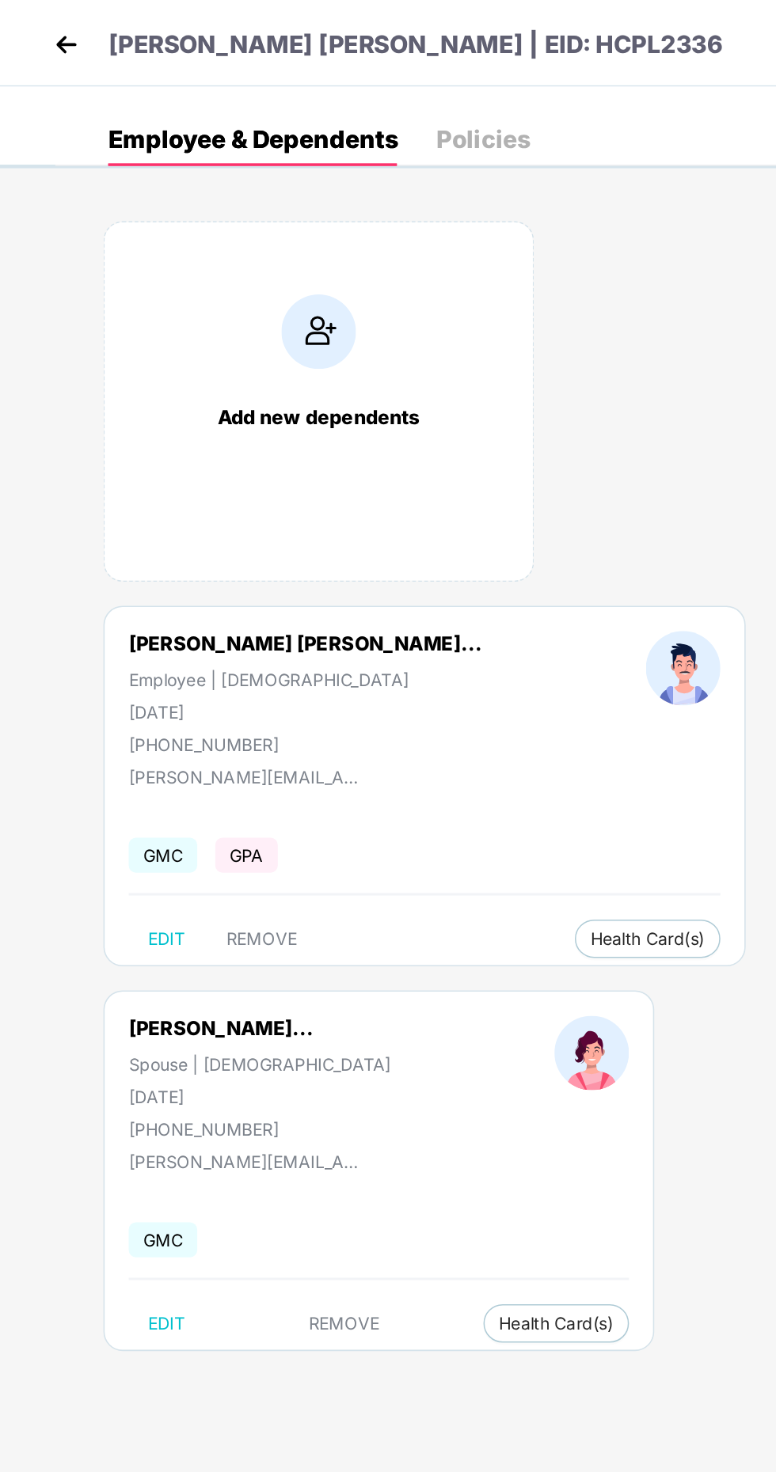
click at [44, 21] on img at bounding box center [44, 29] width 24 height 24
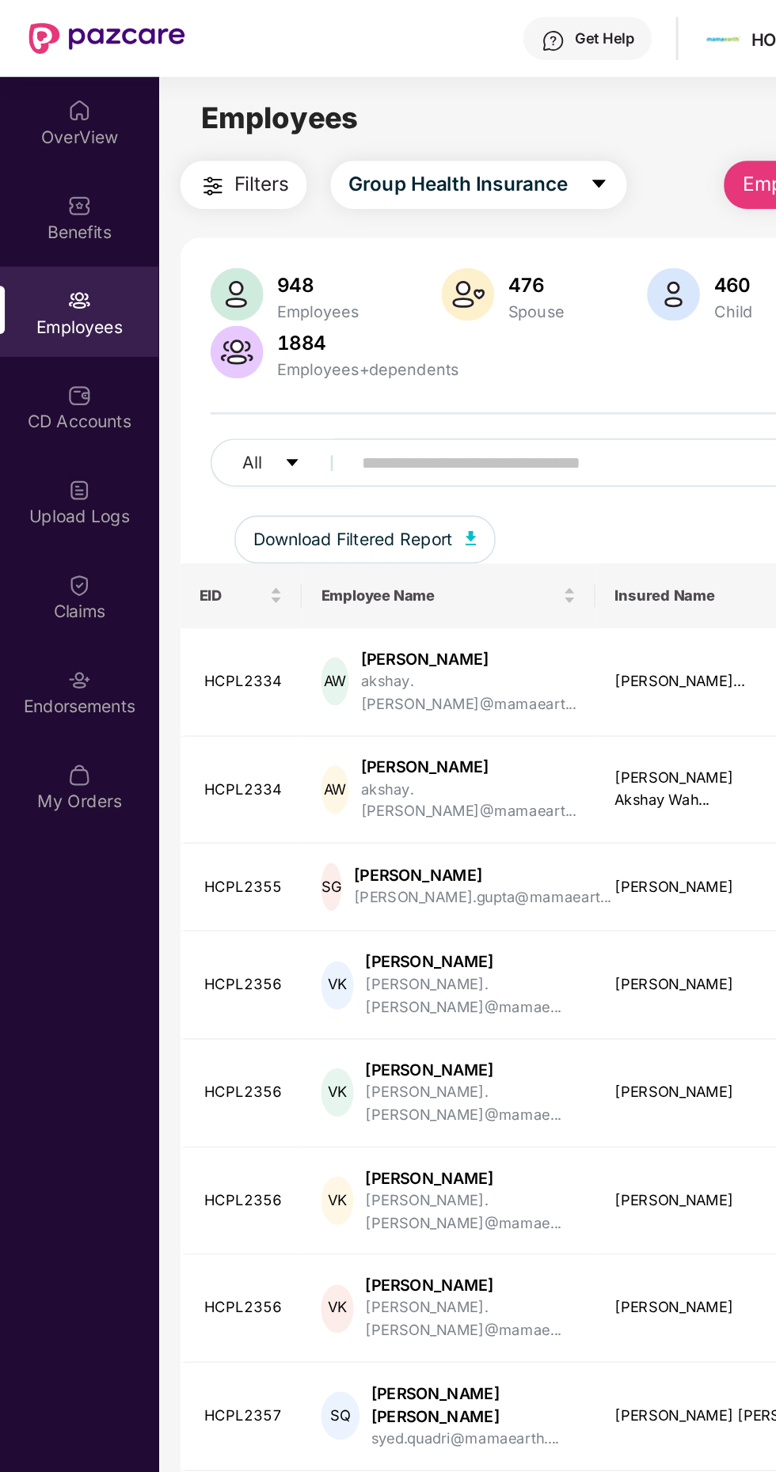
click at [308, 308] on input "text" at bounding box center [380, 305] width 284 height 24
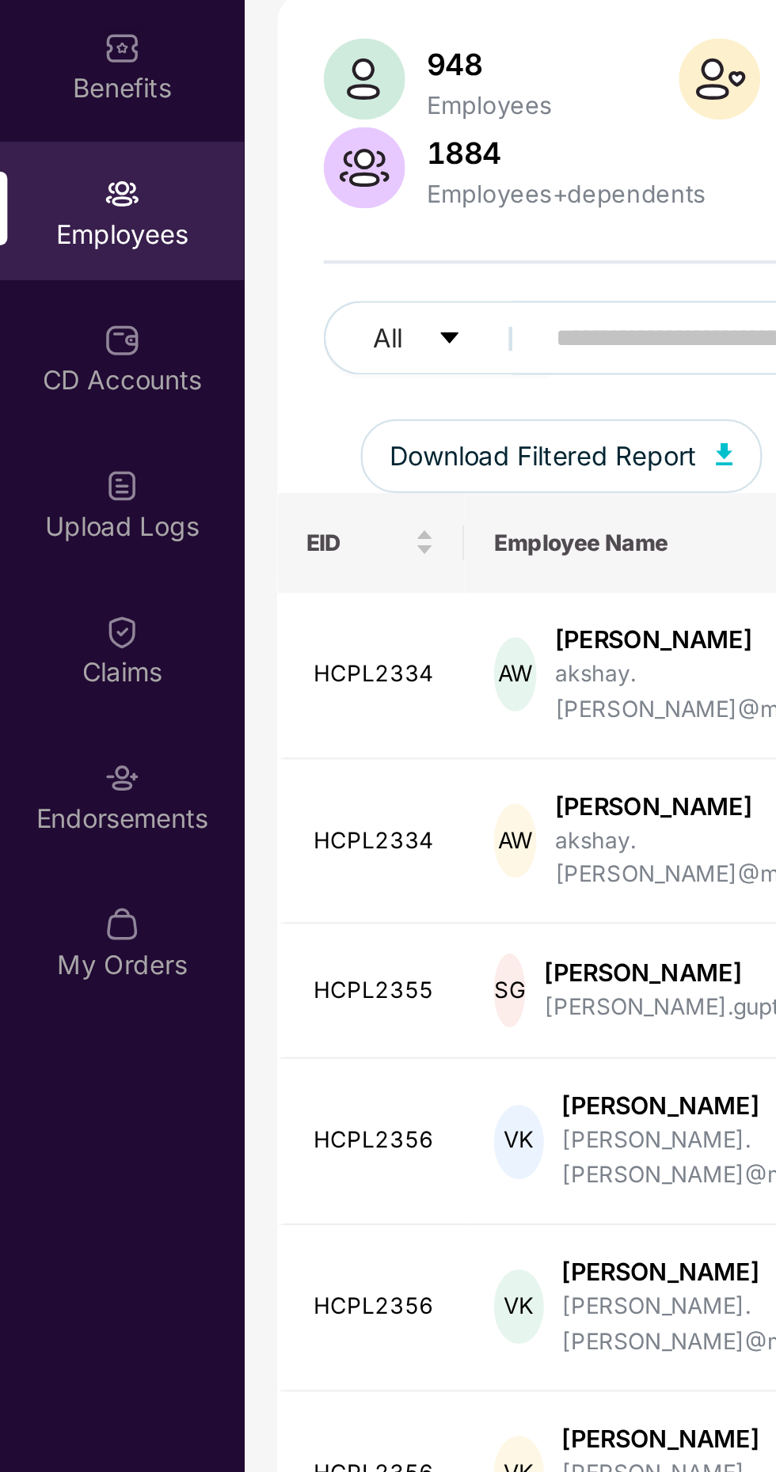
scroll to position [51, 0]
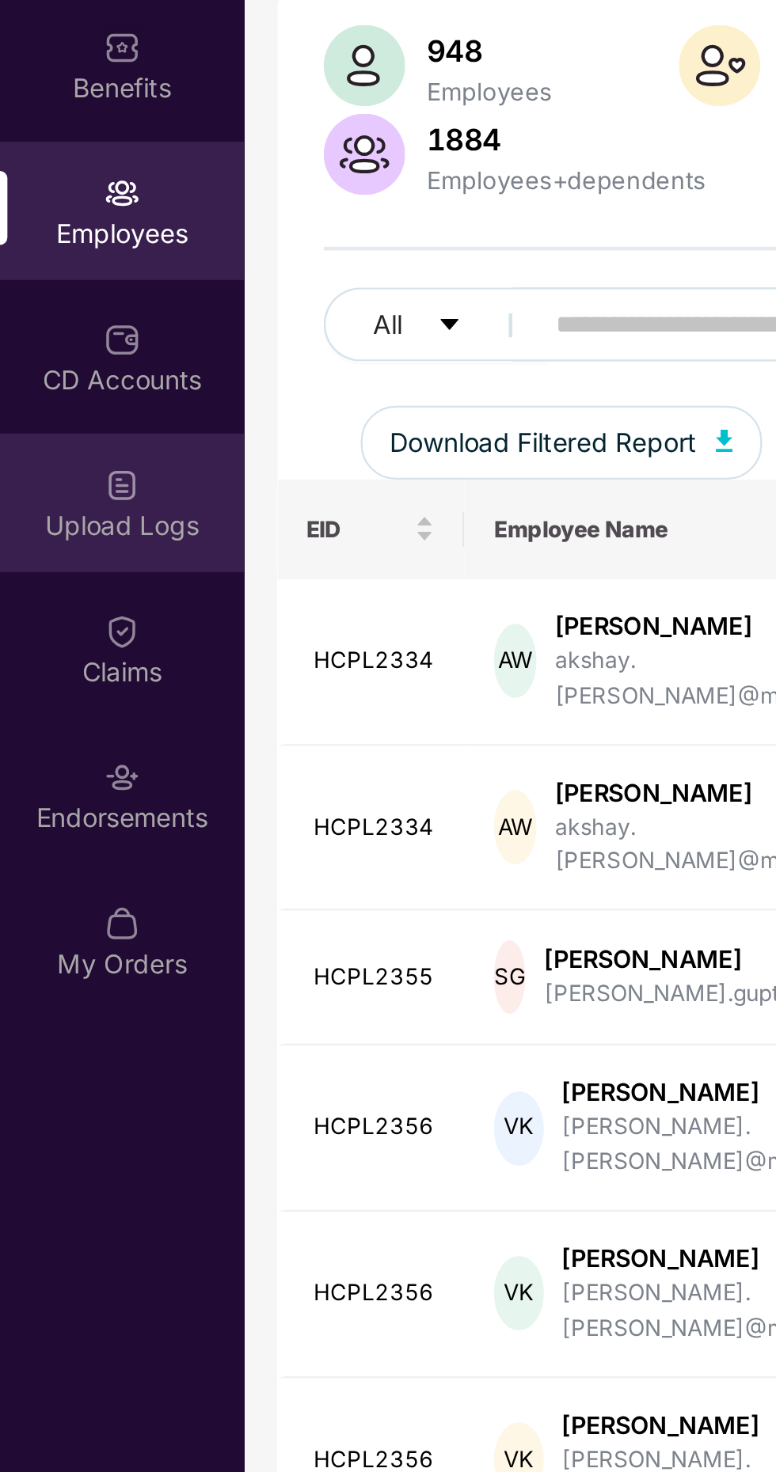
click at [74, 302] on div "Upload Logs" at bounding box center [52, 330] width 104 height 59
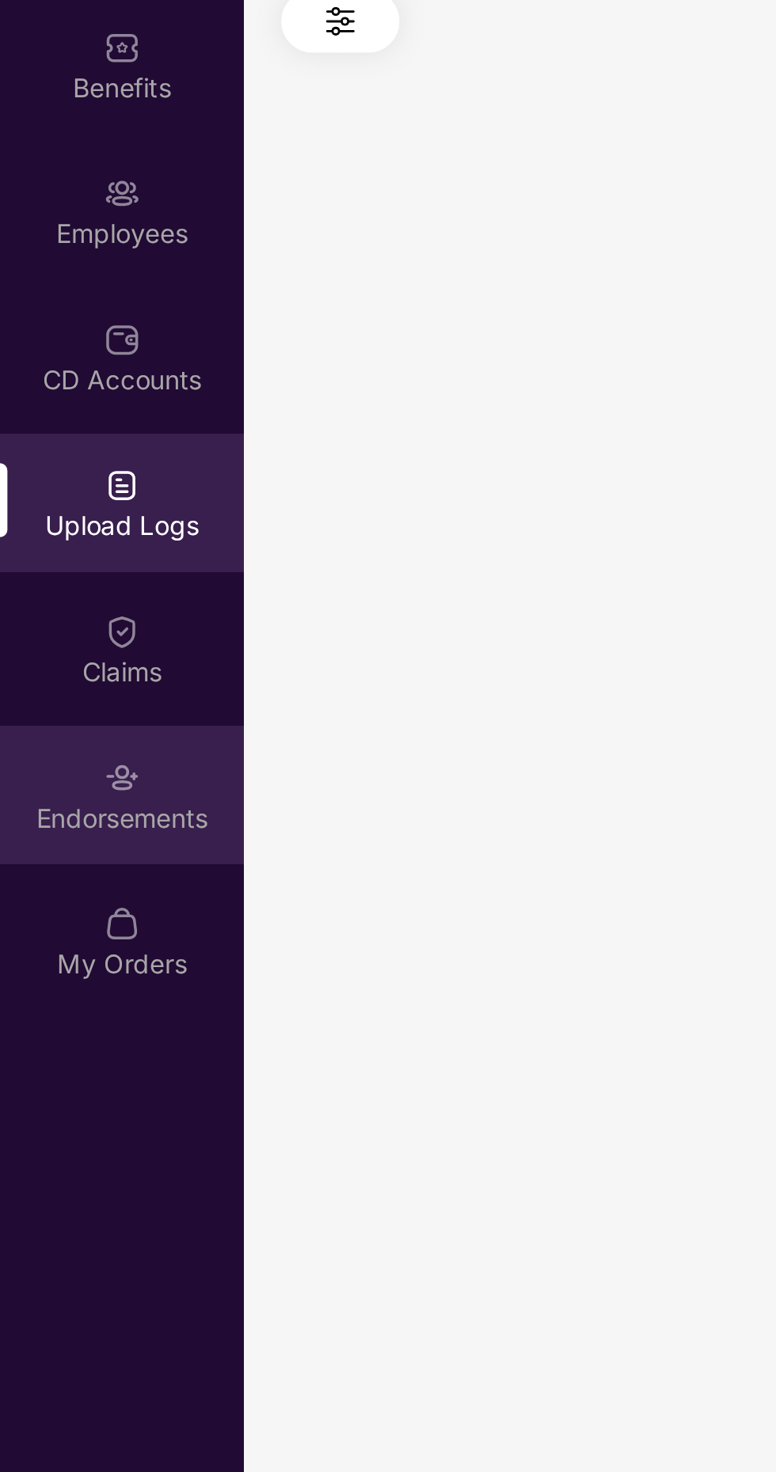
click at [54, 426] on div "Endorsements" at bounding box center [52, 455] width 104 height 59
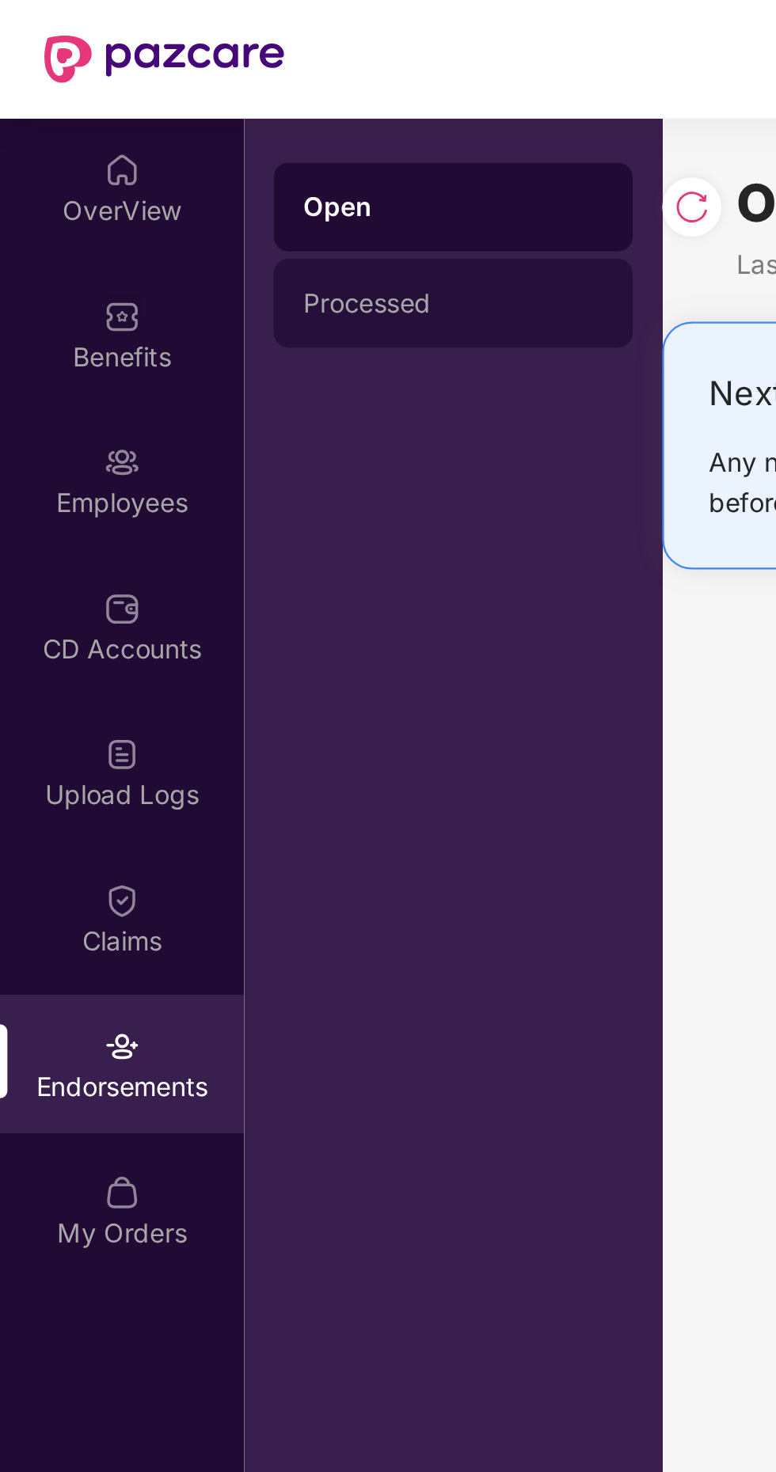
click at [180, 131] on div "Processed" at bounding box center [194, 129] width 128 height 13
